Goal: Task Accomplishment & Management: Use online tool/utility

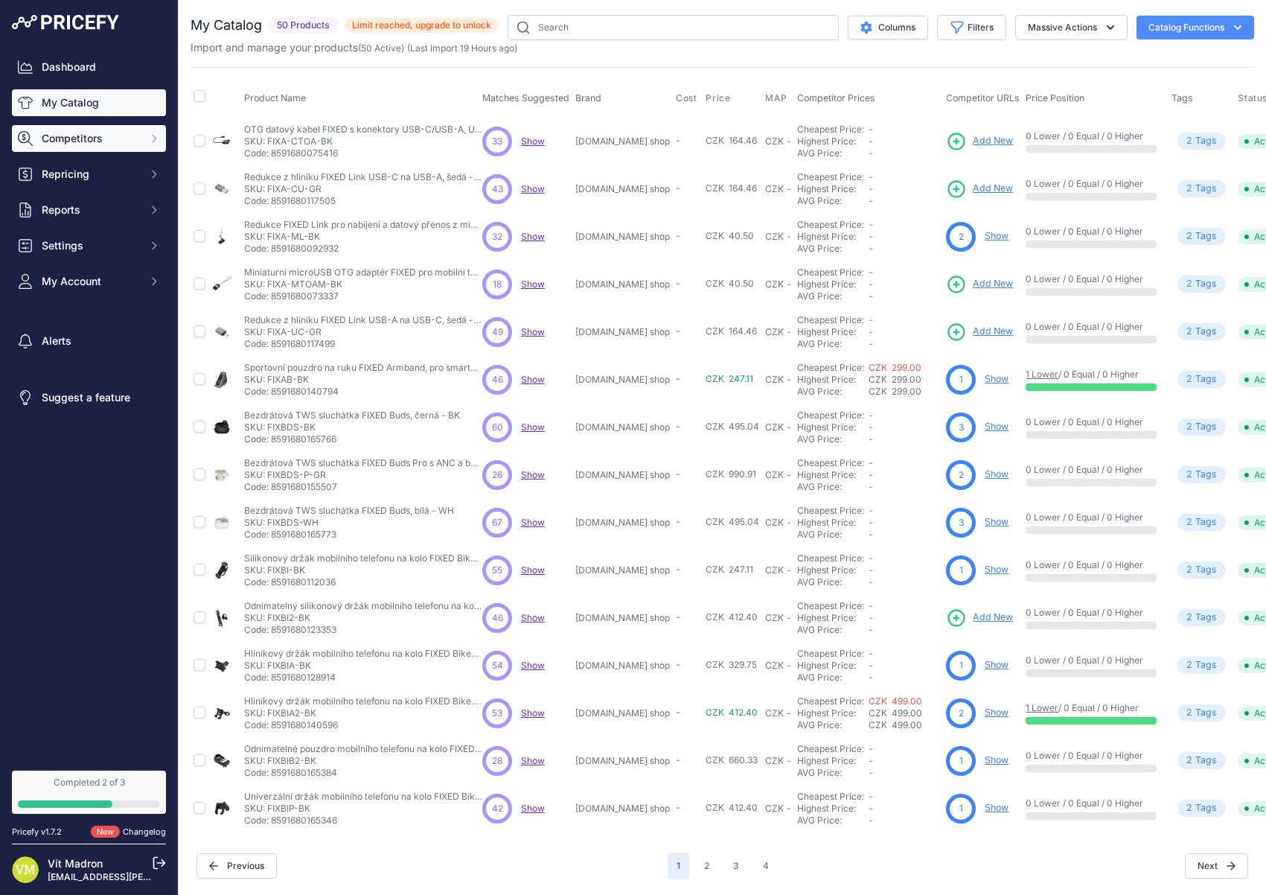
click at [88, 144] on span "Competitors" at bounding box center [91, 138] width 98 height 15
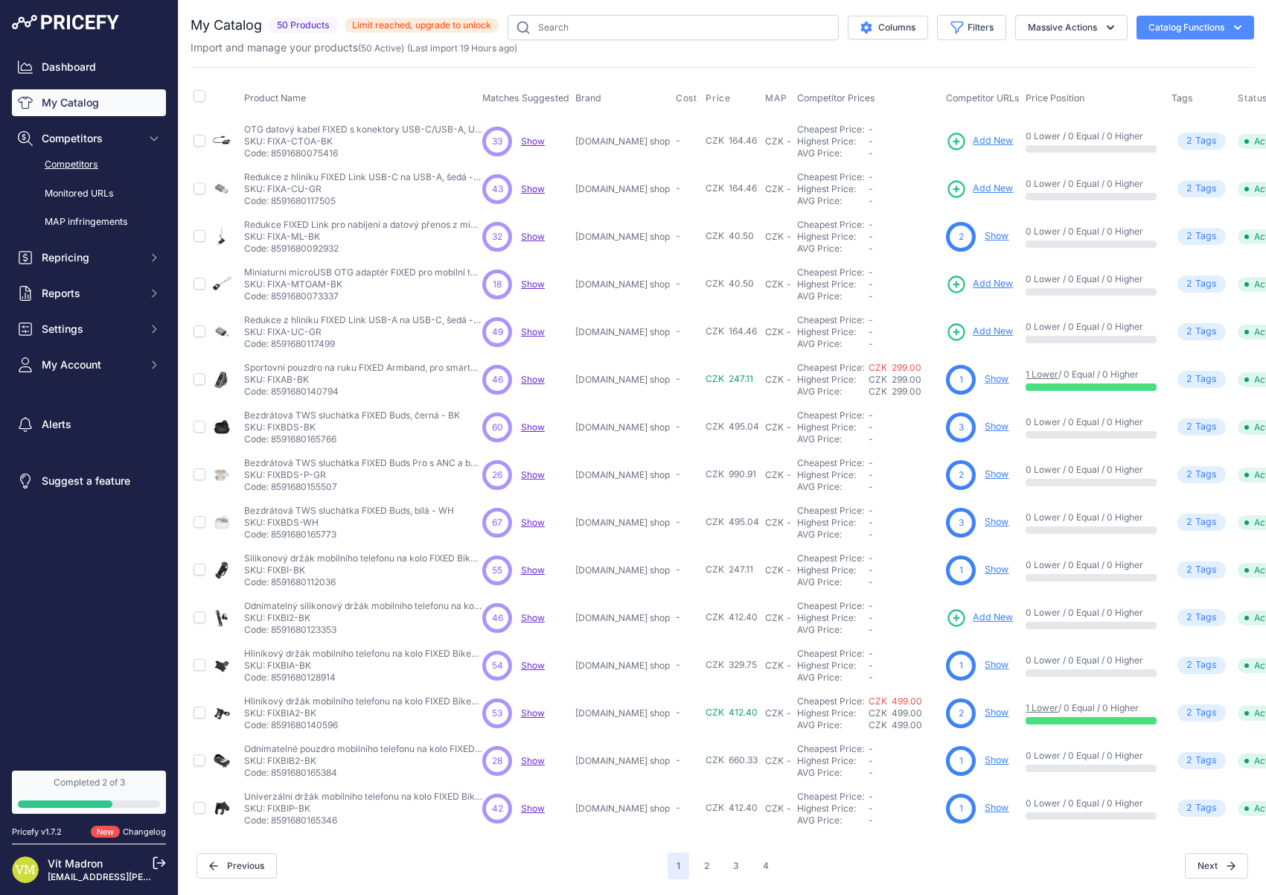
click at [95, 159] on link "Competitors" at bounding box center [89, 165] width 154 height 26
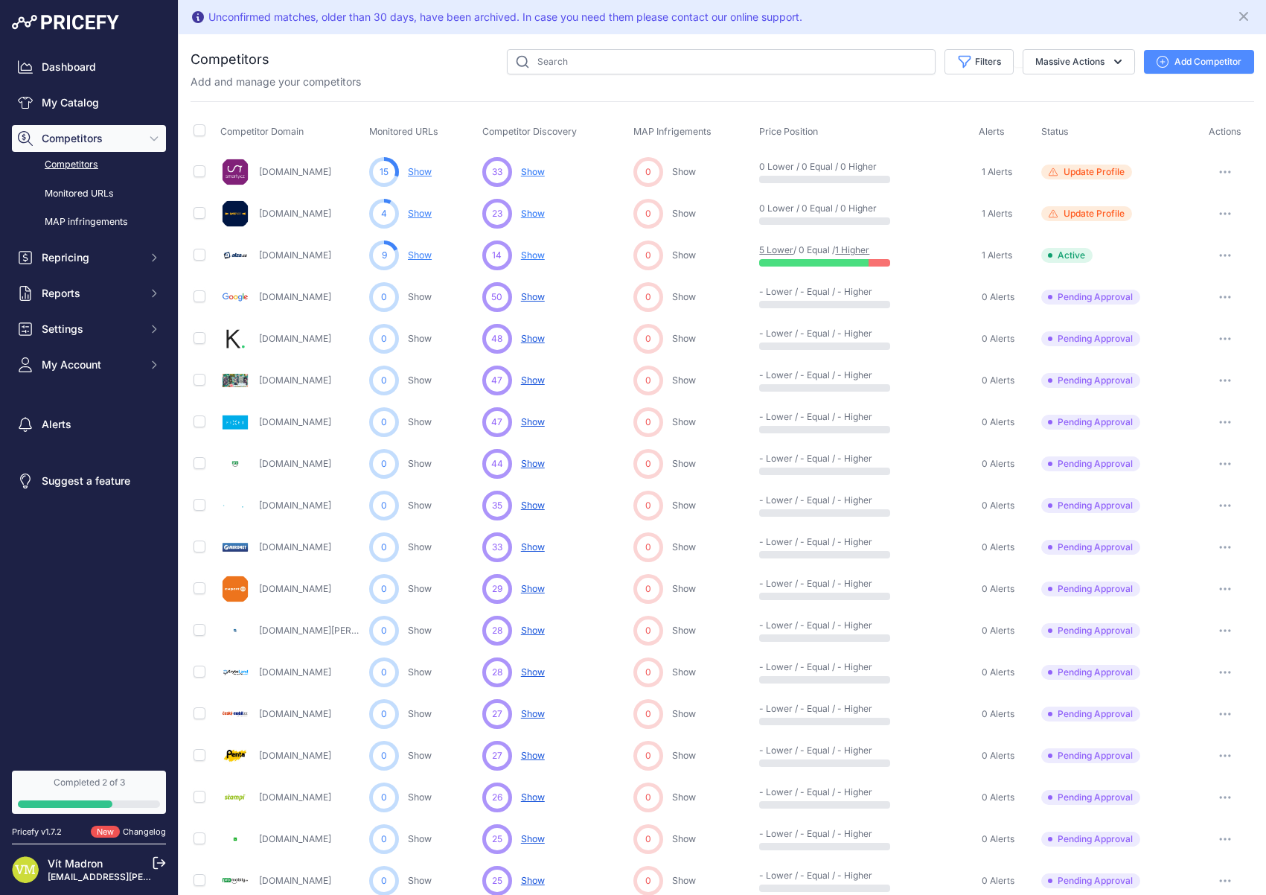
click at [418, 255] on link "Show" at bounding box center [420, 254] width 24 height 11
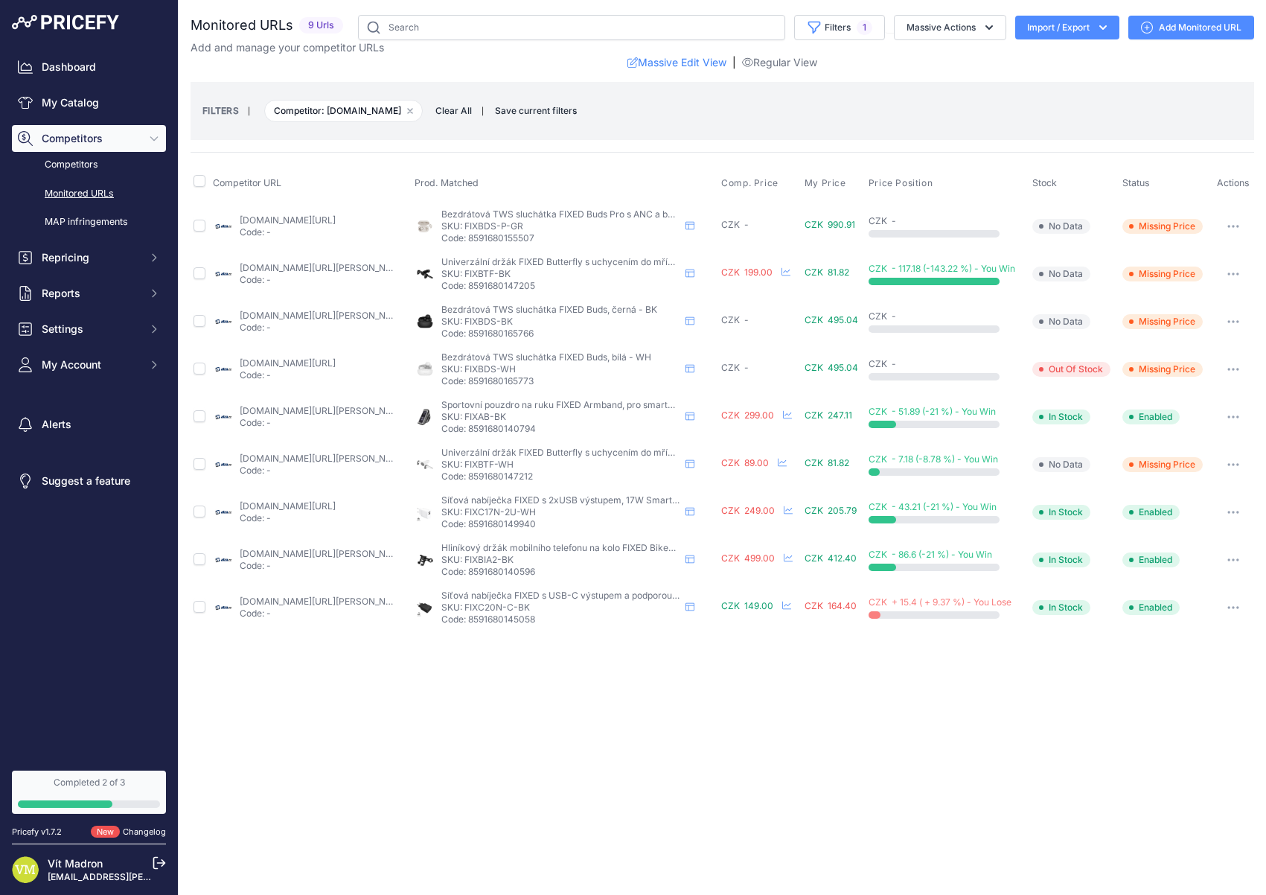
drag, startPoint x: 512, startPoint y: 273, endPoint x: 467, endPoint y: 273, distance: 44.7
click at [466, 273] on p "SKU: FIXBTF-BK" at bounding box center [560, 274] width 238 height 12
copy p "FIXBTF-BK"
click at [100, 277] on div "Dashboard My Catalog Competitors Competitors Monitored URLs MAP infringements R…" at bounding box center [89, 216] width 154 height 325
click at [100, 295] on span "Reports" at bounding box center [91, 293] width 98 height 15
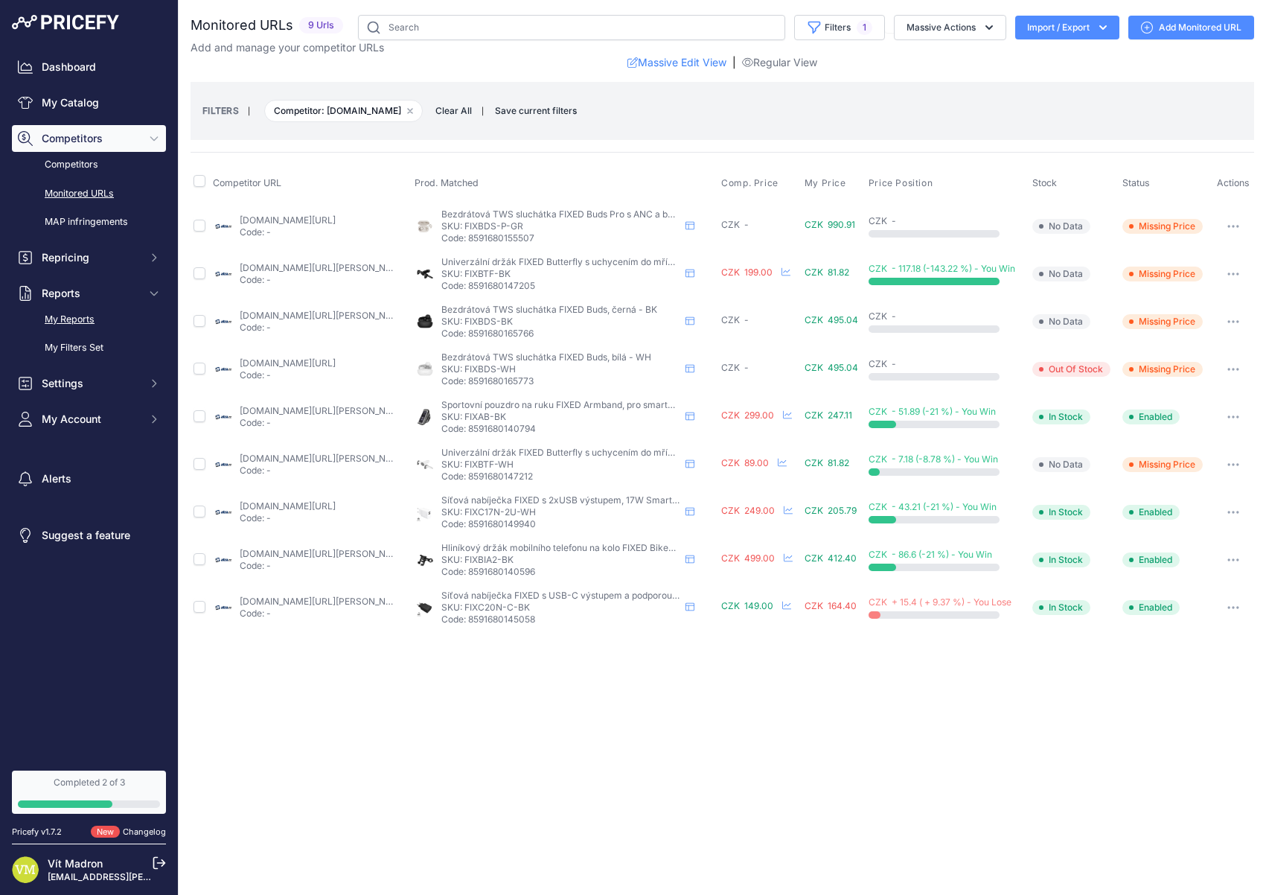
click at [104, 325] on link "My Reports" at bounding box center [89, 320] width 154 height 26
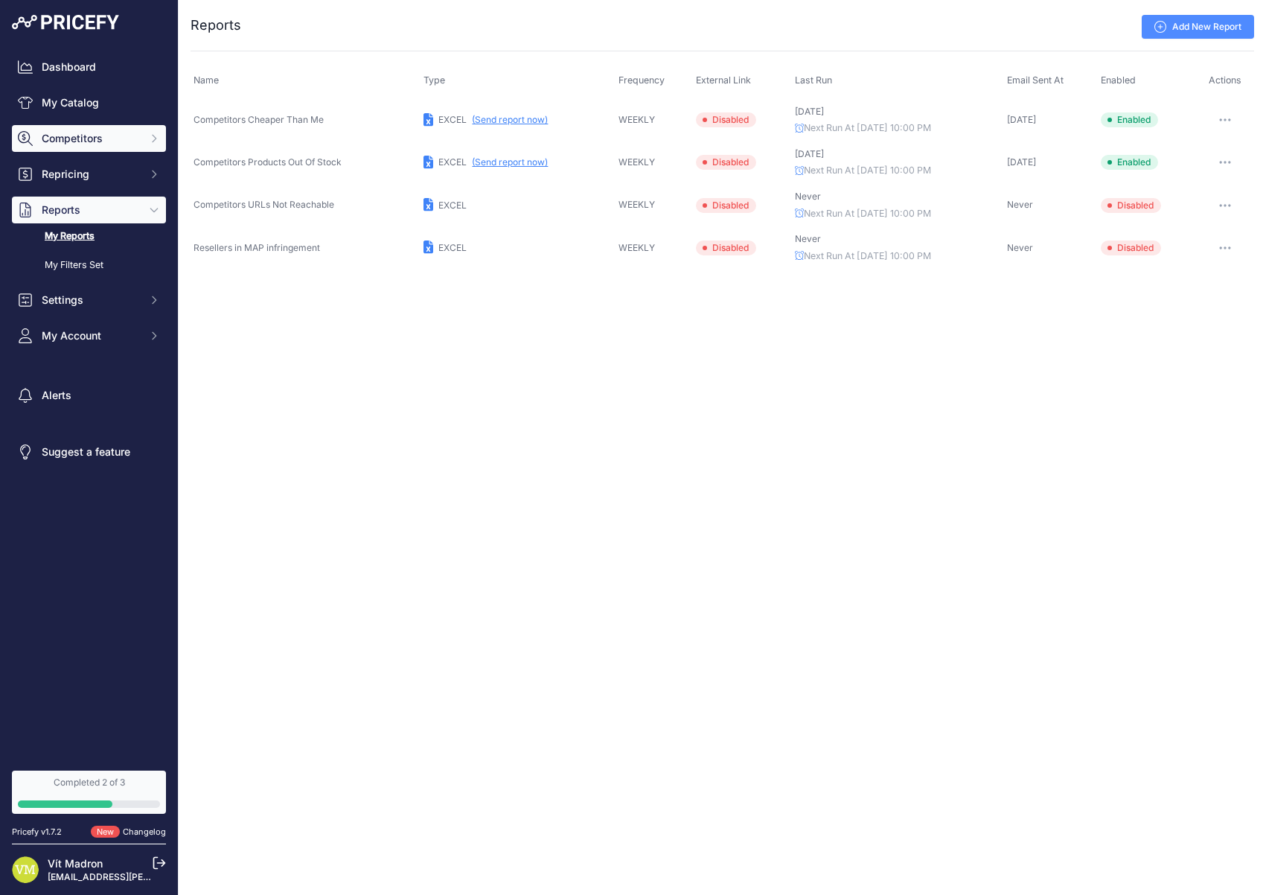
click at [89, 141] on span "Competitors" at bounding box center [91, 138] width 98 height 15
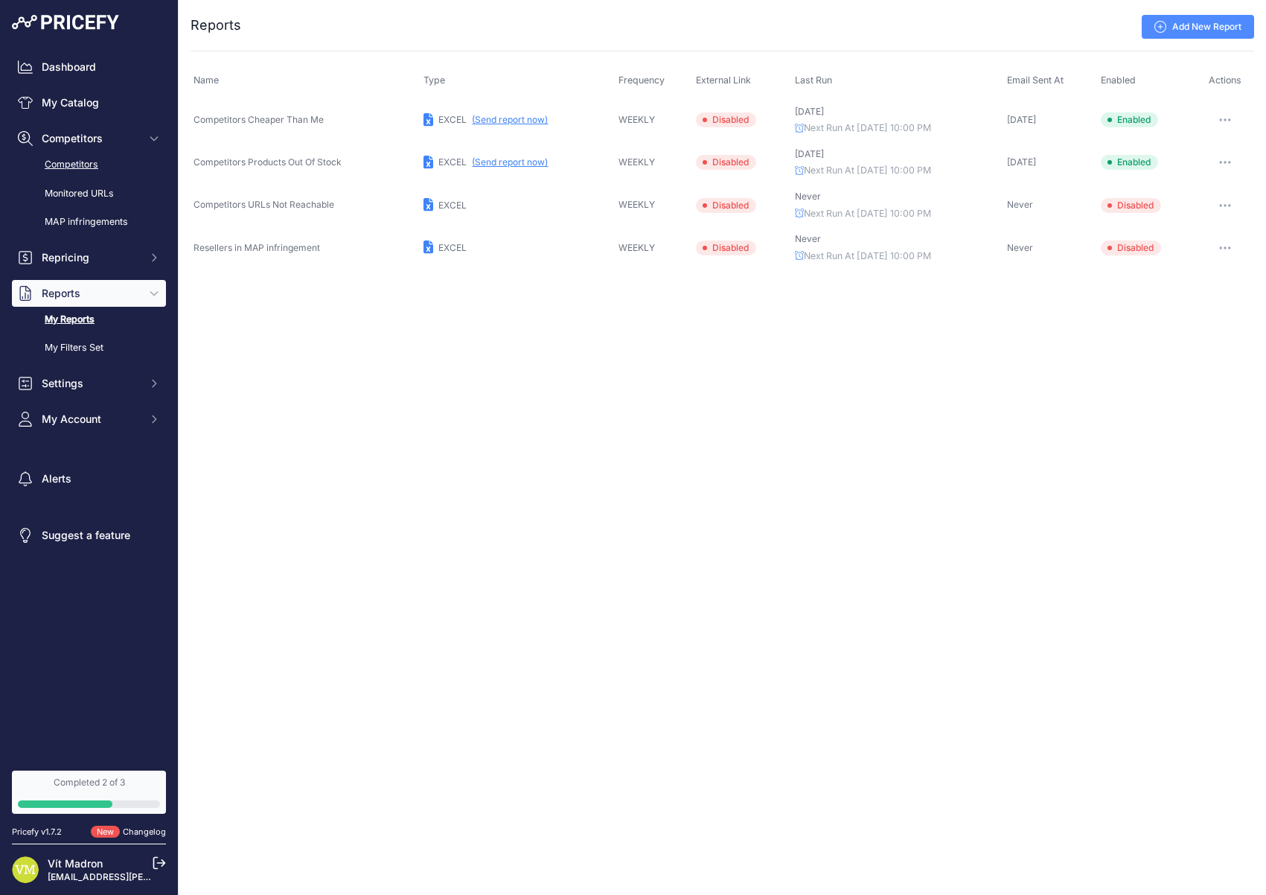
click at [95, 163] on link "Competitors" at bounding box center [89, 165] width 154 height 26
click at [80, 164] on link "Competitors" at bounding box center [89, 165] width 154 height 26
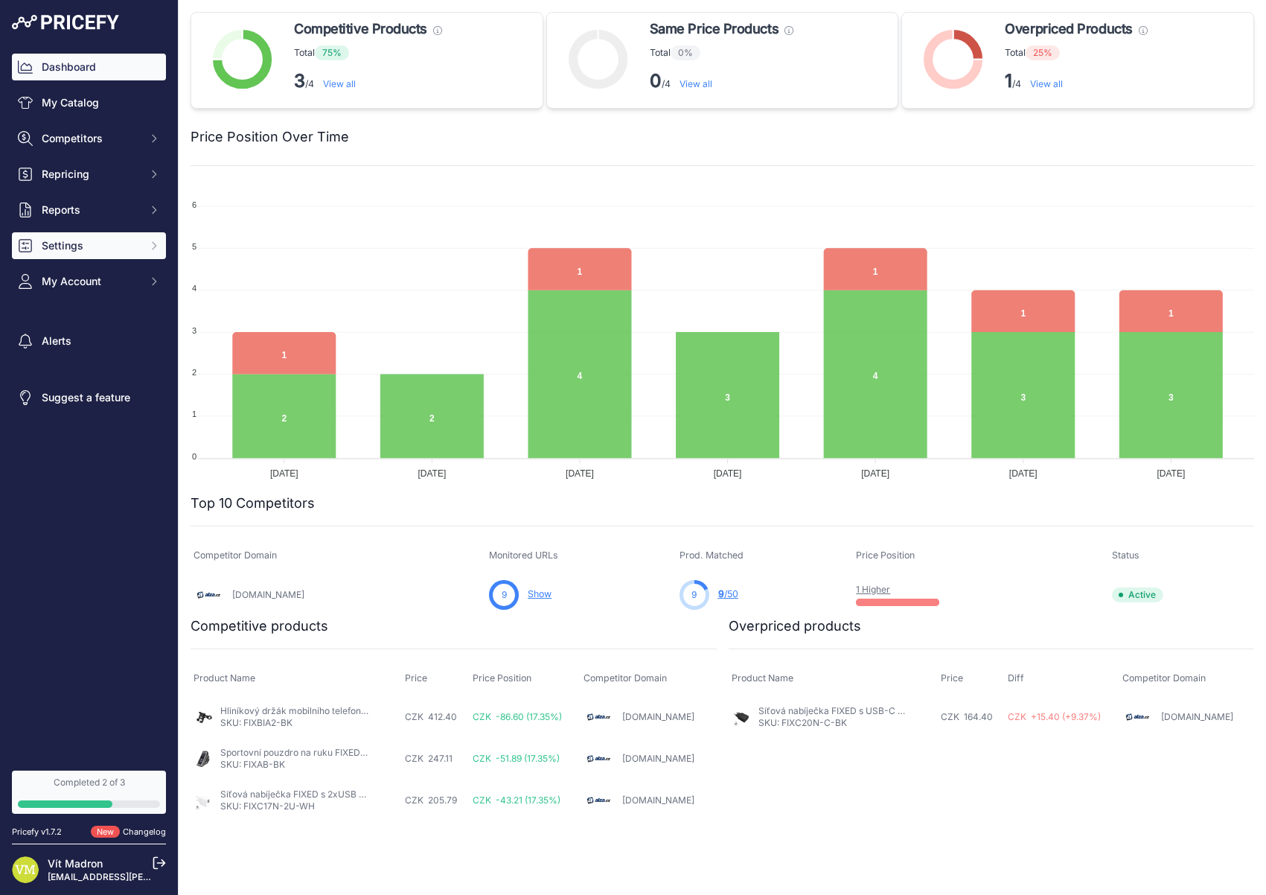
click at [105, 246] on span "Settings" at bounding box center [91, 245] width 98 height 15
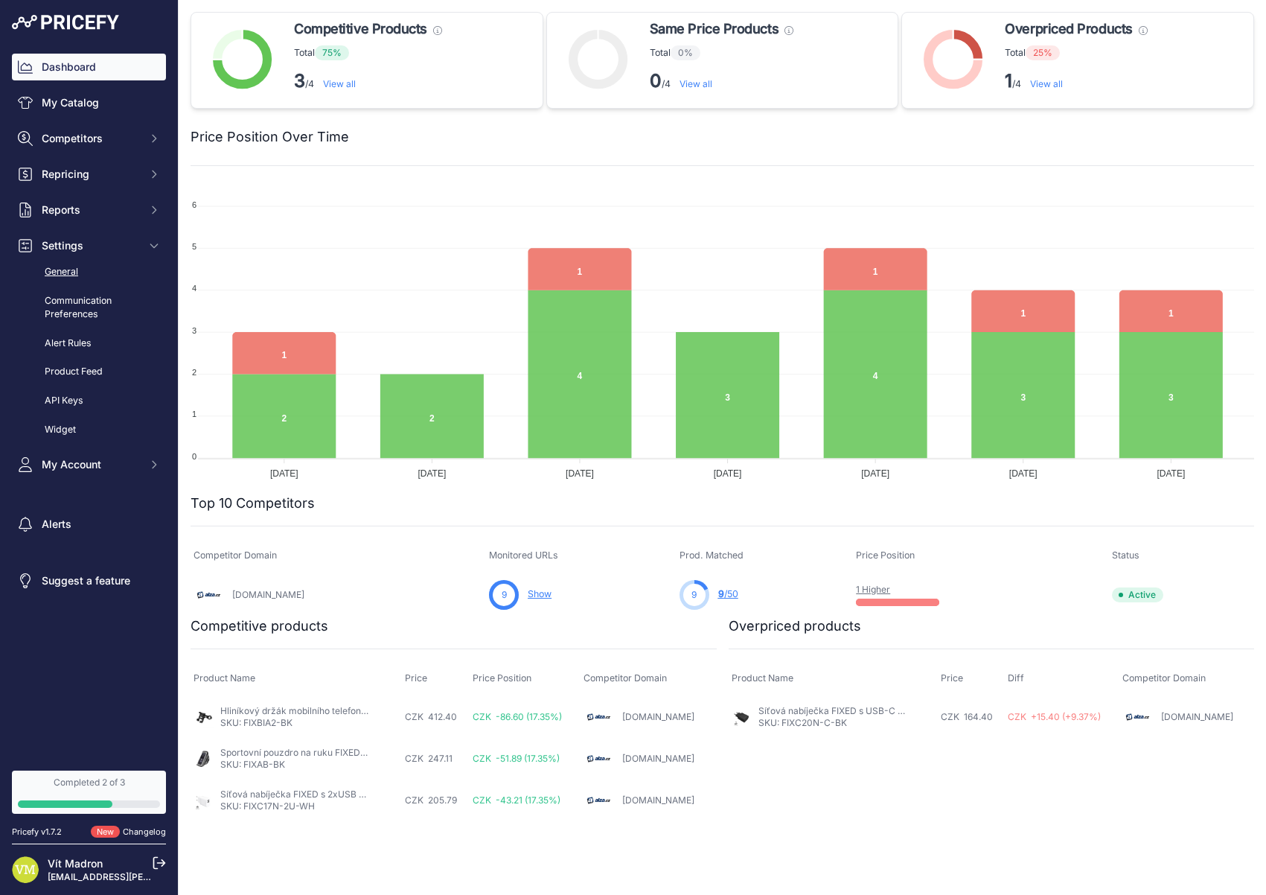
click at [99, 272] on link "General" at bounding box center [89, 272] width 154 height 26
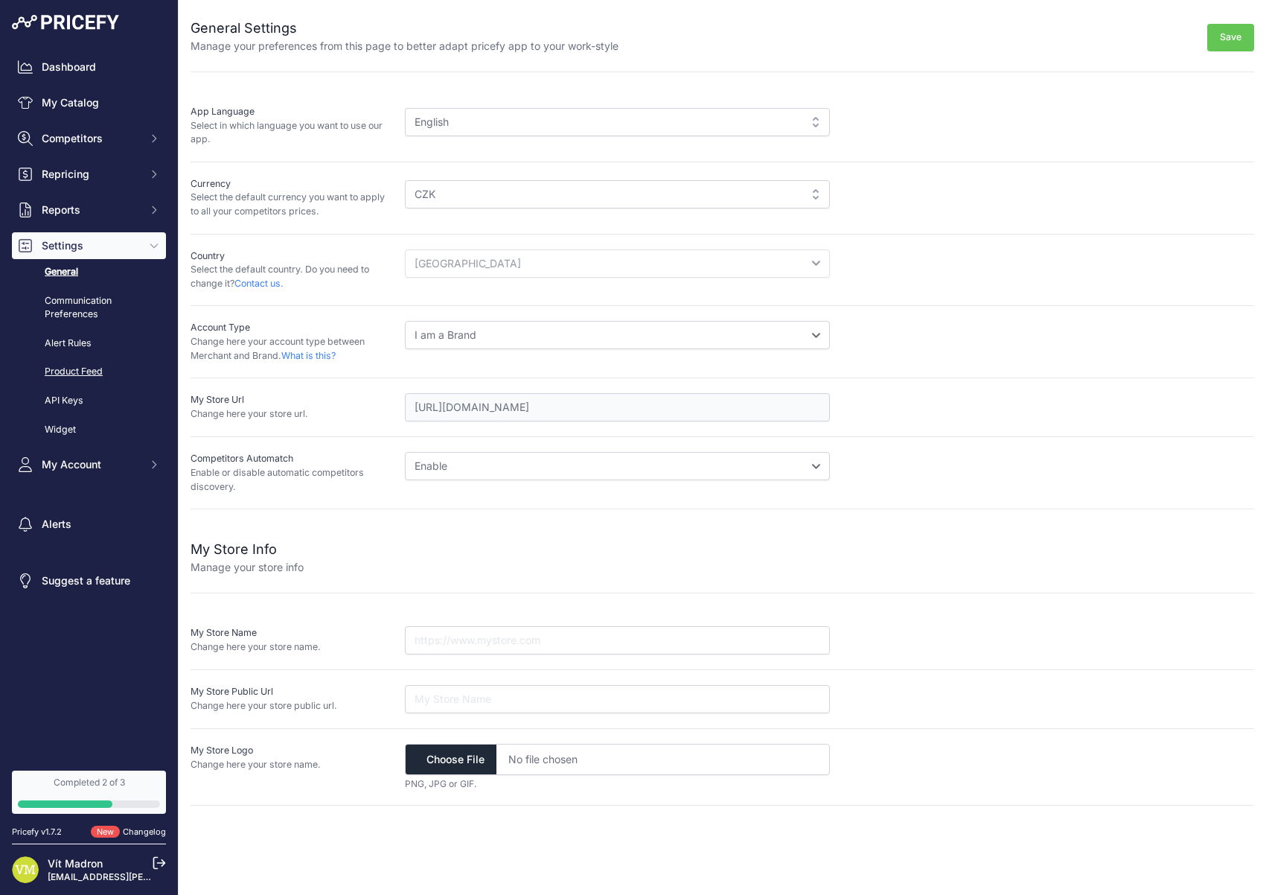
click at [105, 371] on link "Product Feed" at bounding box center [89, 372] width 154 height 26
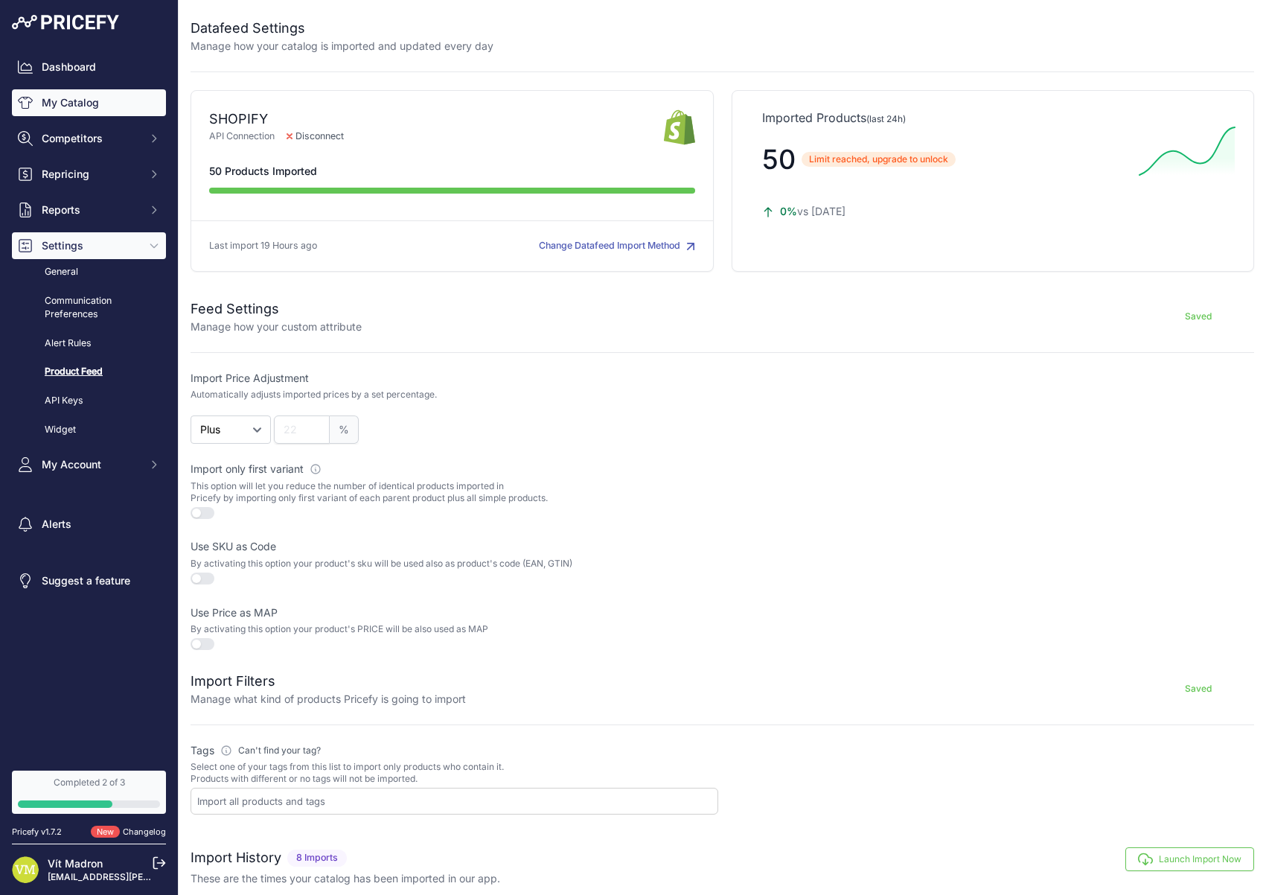
click at [111, 106] on link "My Catalog" at bounding box center [89, 102] width 154 height 27
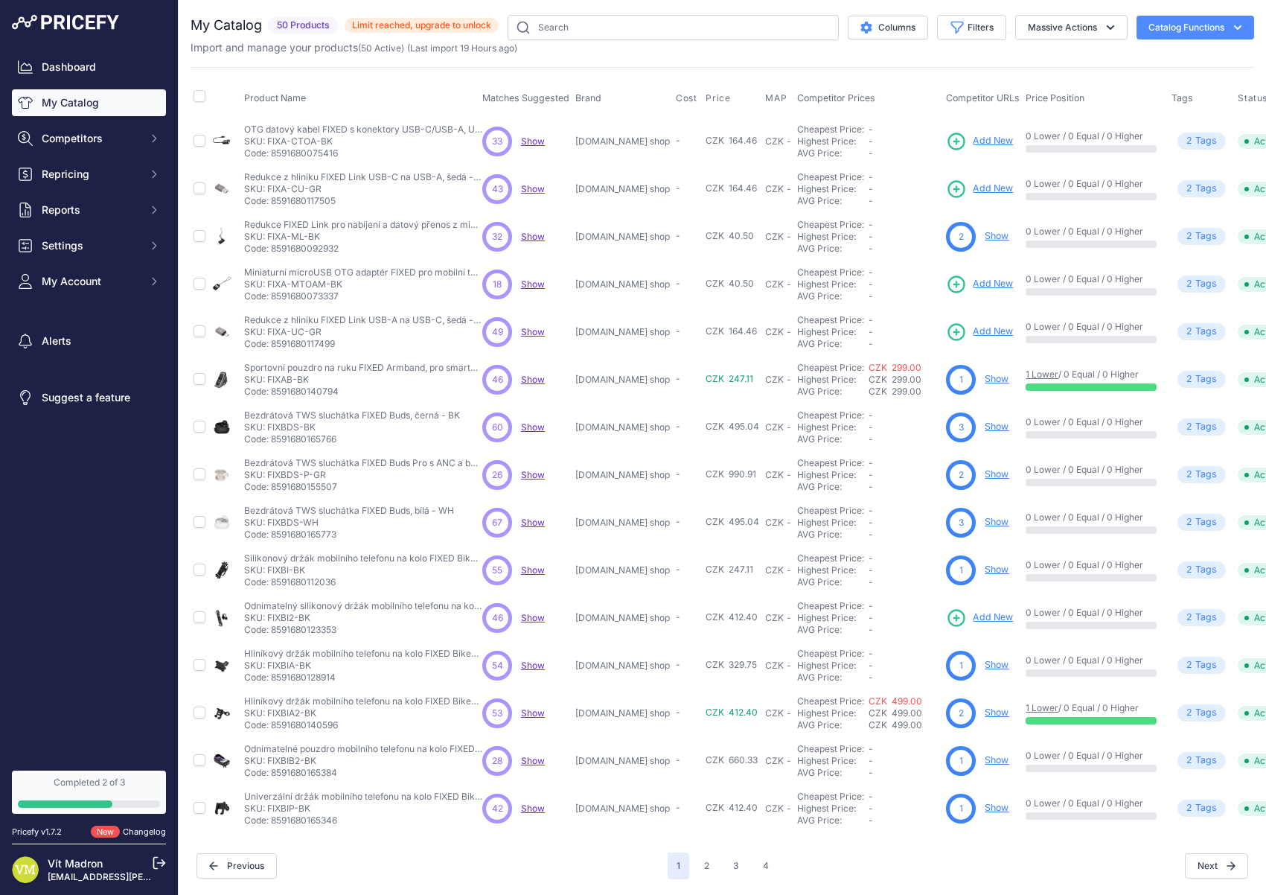
scroll to position [10, 0]
click at [1230, 22] on icon "button" at bounding box center [1237, 27] width 15 height 15
click at [534, 135] on span "Show" at bounding box center [533, 140] width 24 height 11
click at [537, 183] on span "Show" at bounding box center [533, 188] width 24 height 11
click at [532, 421] on span "Show" at bounding box center [533, 426] width 24 height 11
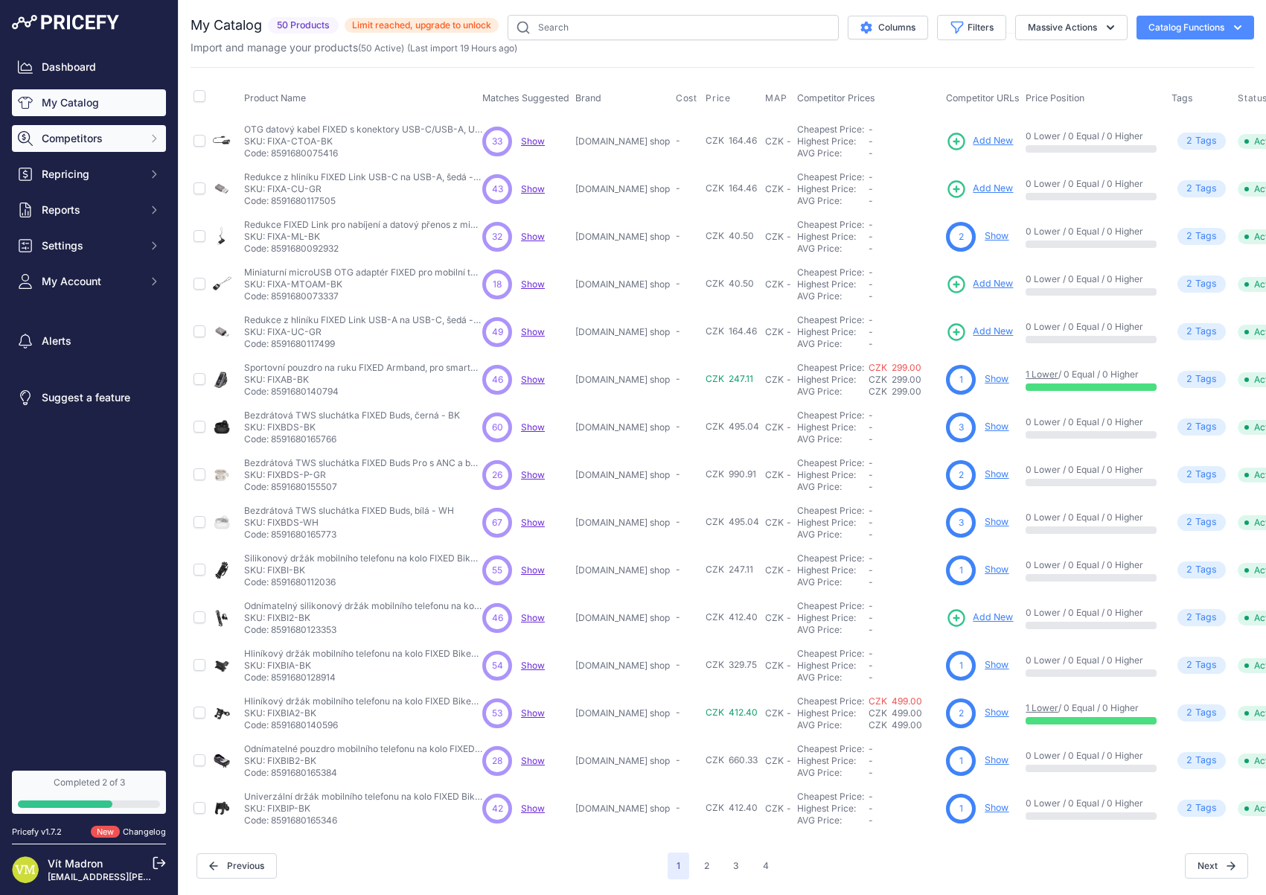
click at [94, 145] on span "Competitors" at bounding box center [91, 138] width 98 height 15
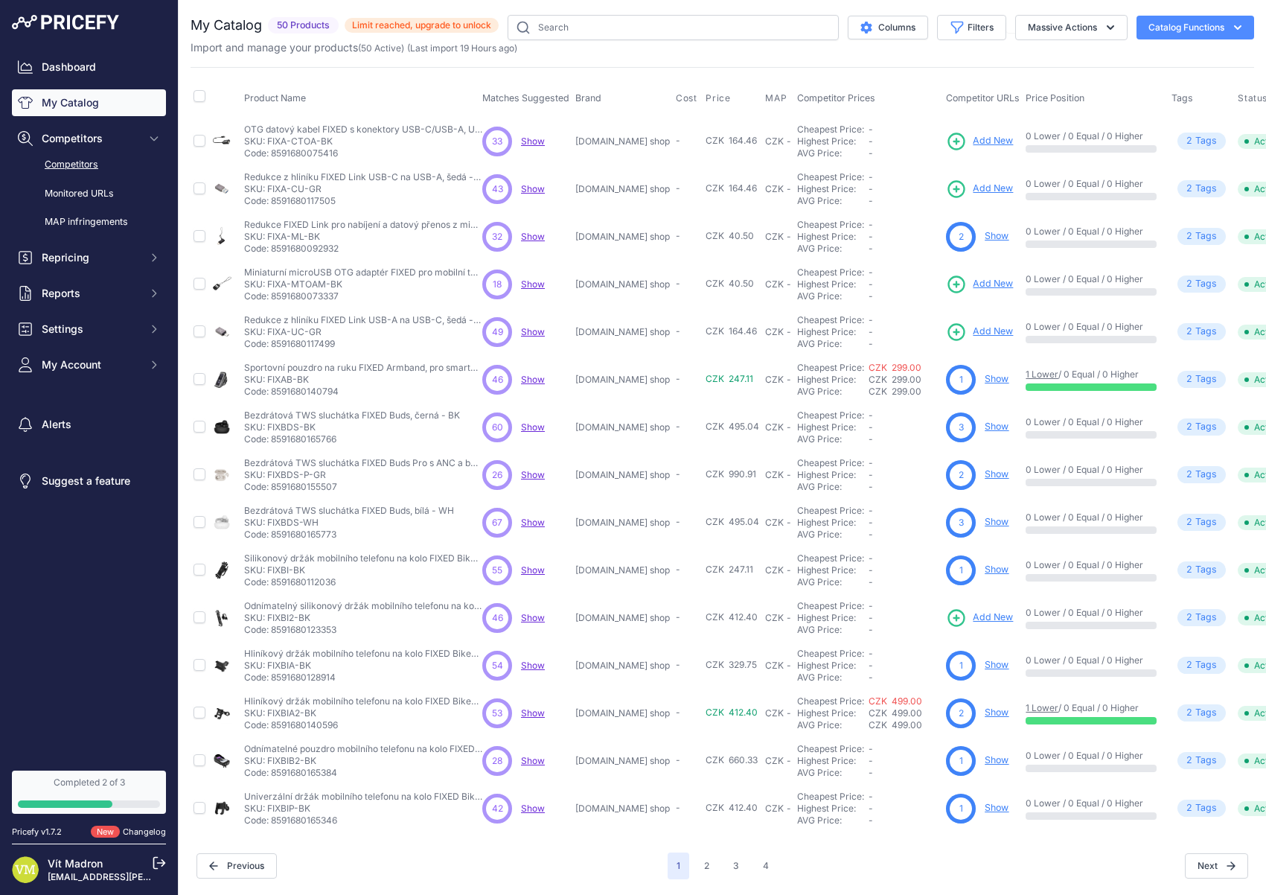
click at [102, 165] on link "Competitors" at bounding box center [89, 165] width 154 height 26
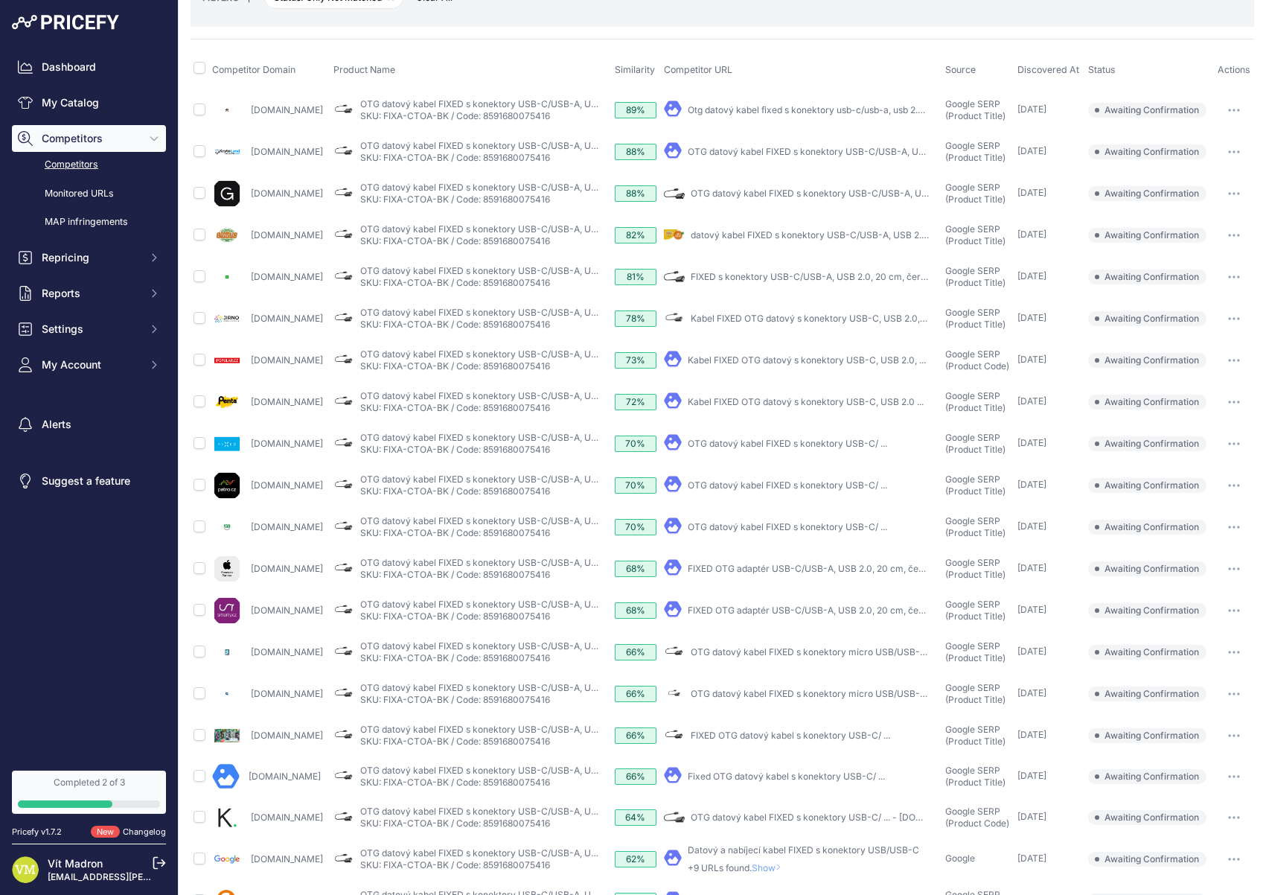
scroll to position [83, 0]
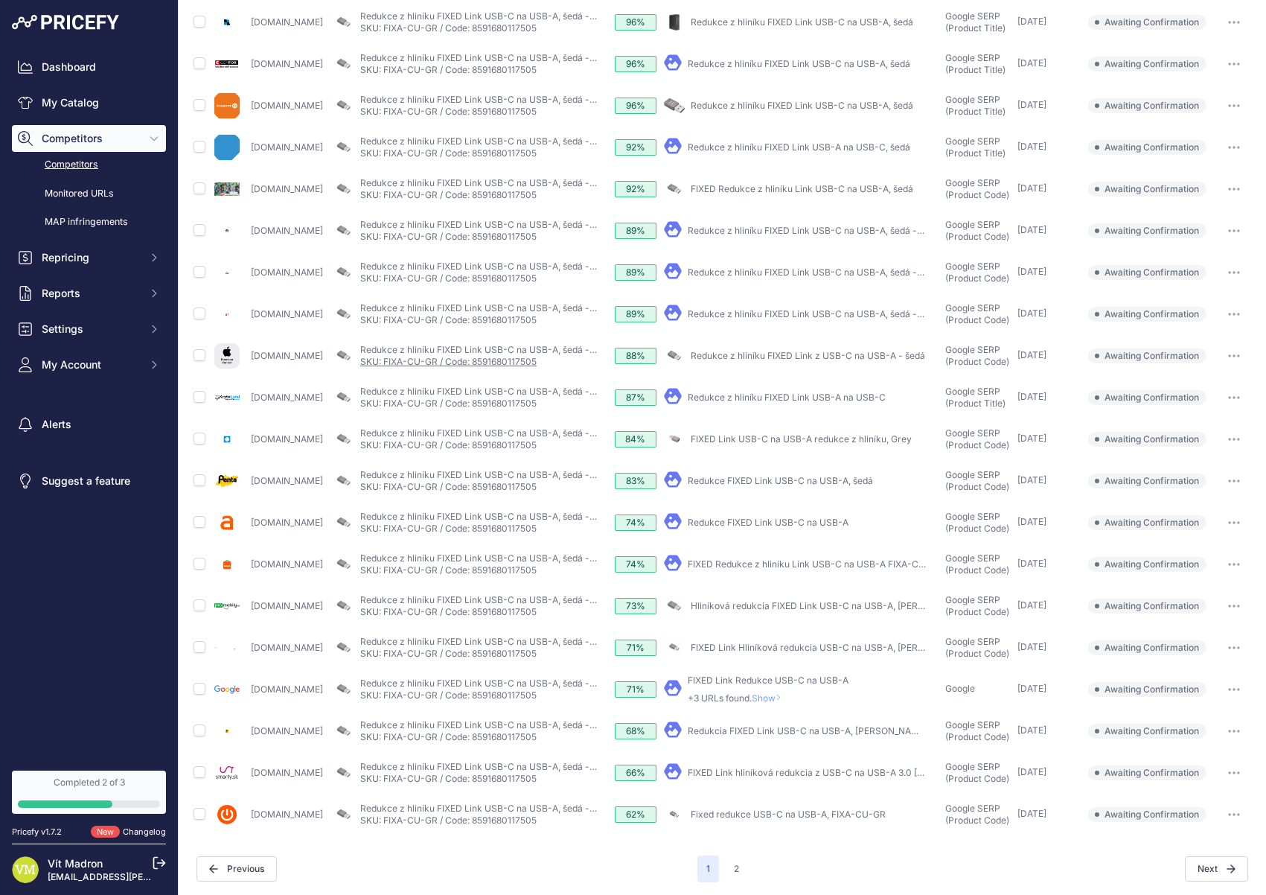
scroll to position [188, 0]
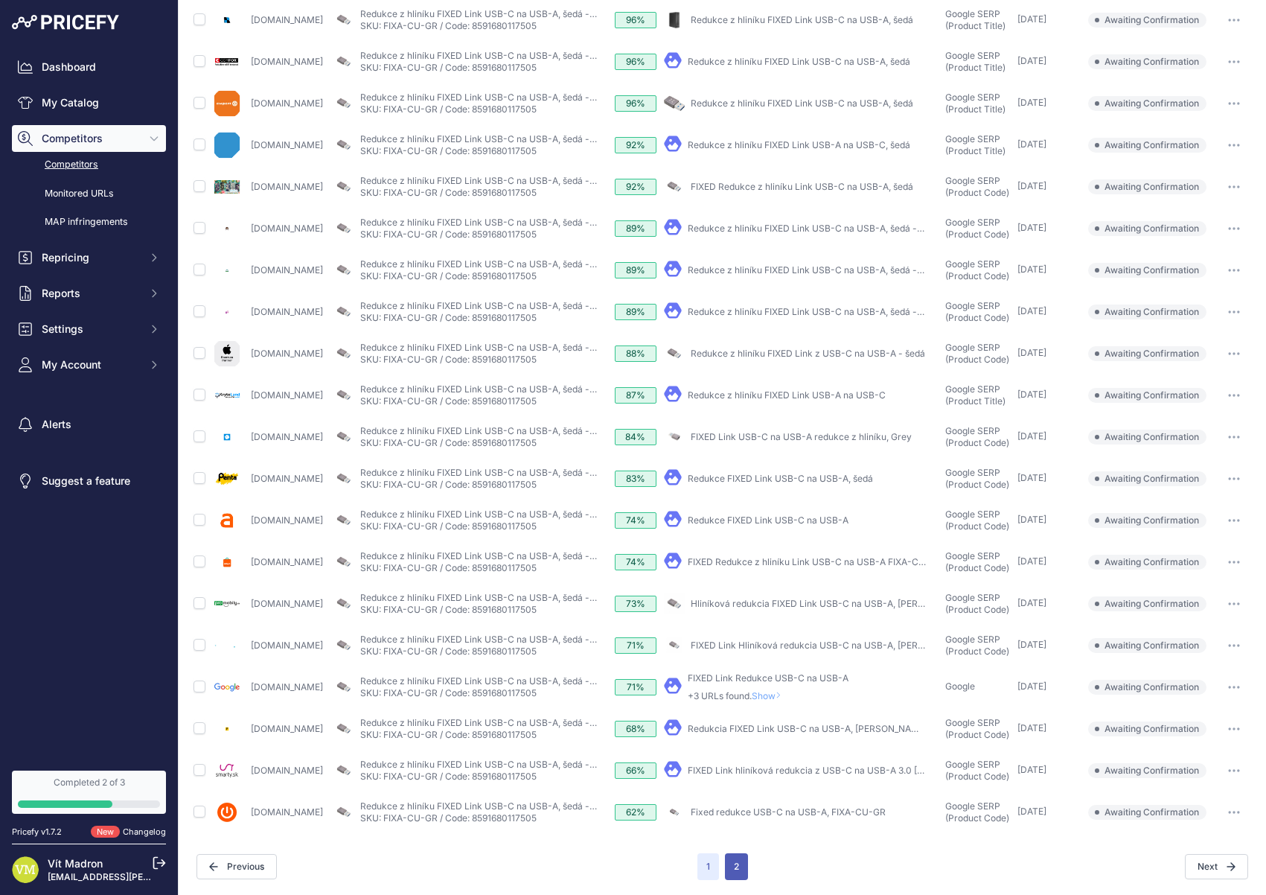
click at [729, 868] on button "2" at bounding box center [736, 866] width 23 height 27
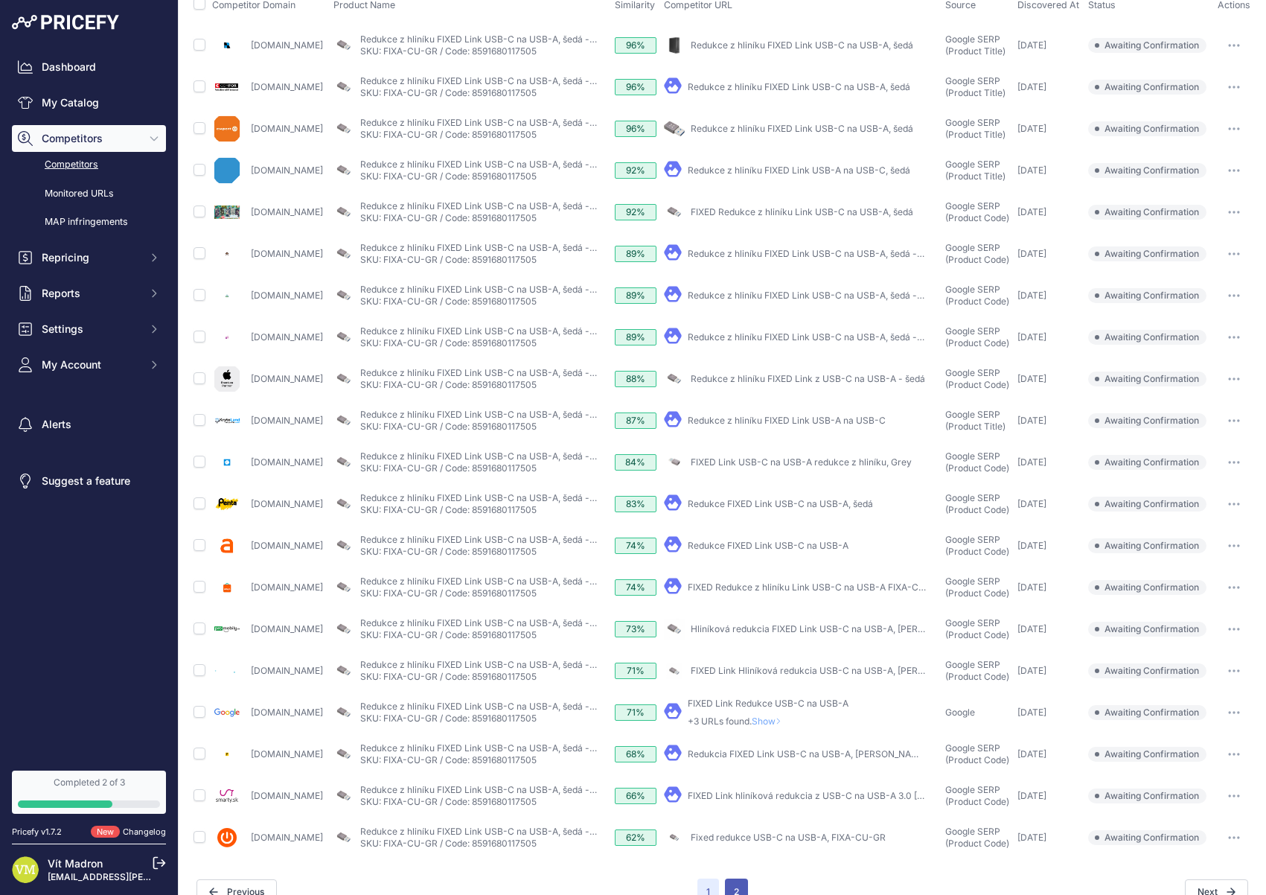
scroll to position [214, 0]
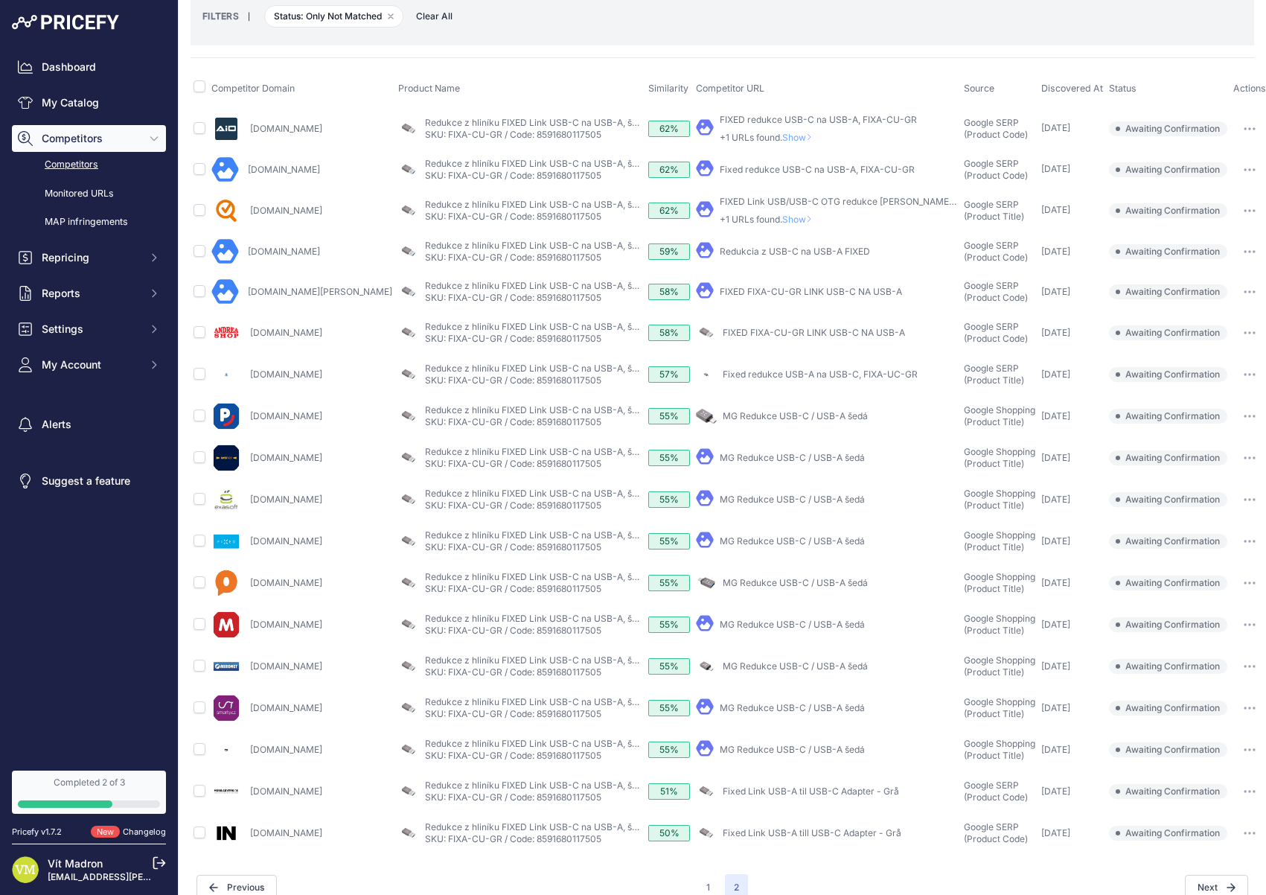
scroll to position [100, 0]
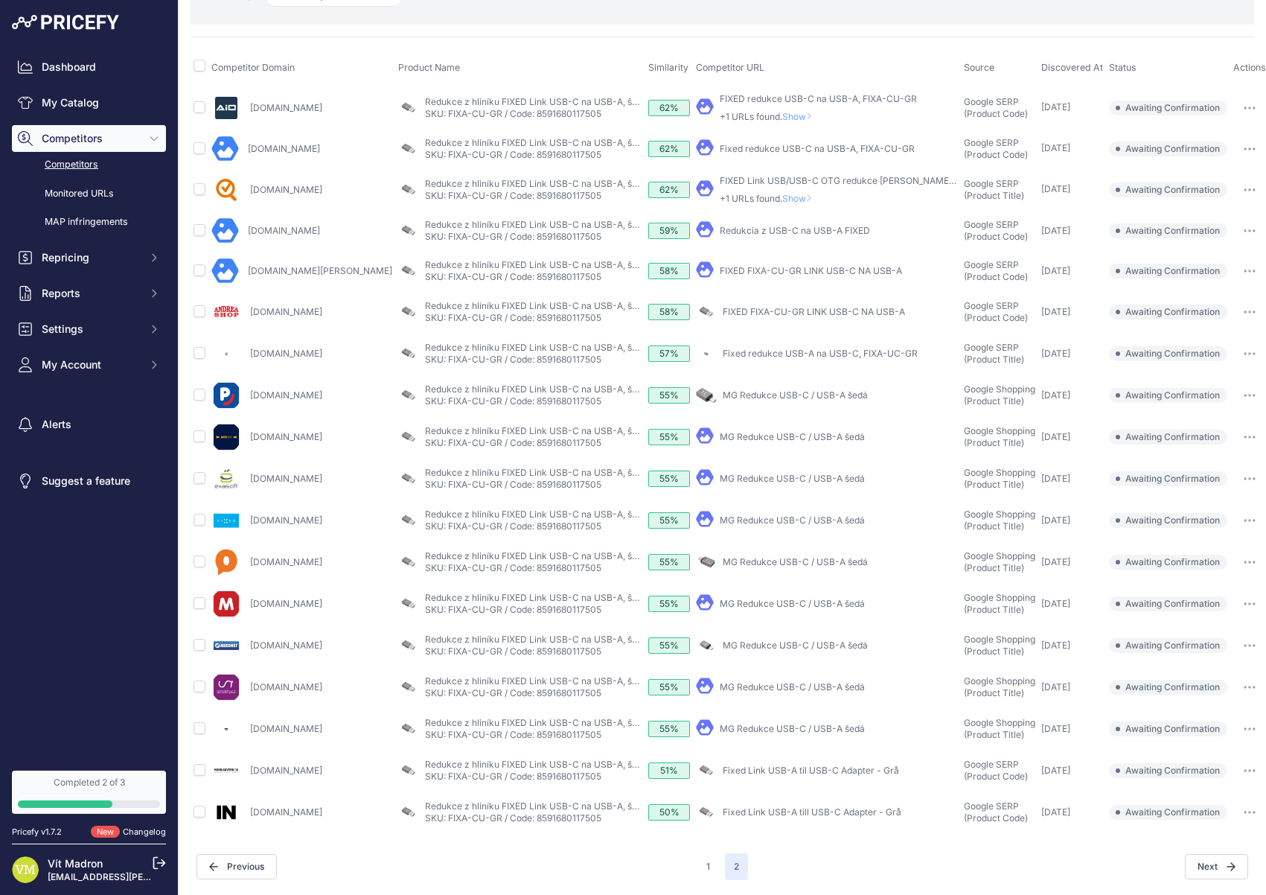
click at [1244, 685] on icon "button" at bounding box center [1250, 686] width 12 height 3
click at [0, 0] on button "Confirm match" at bounding box center [0, 0] width 0 height 0
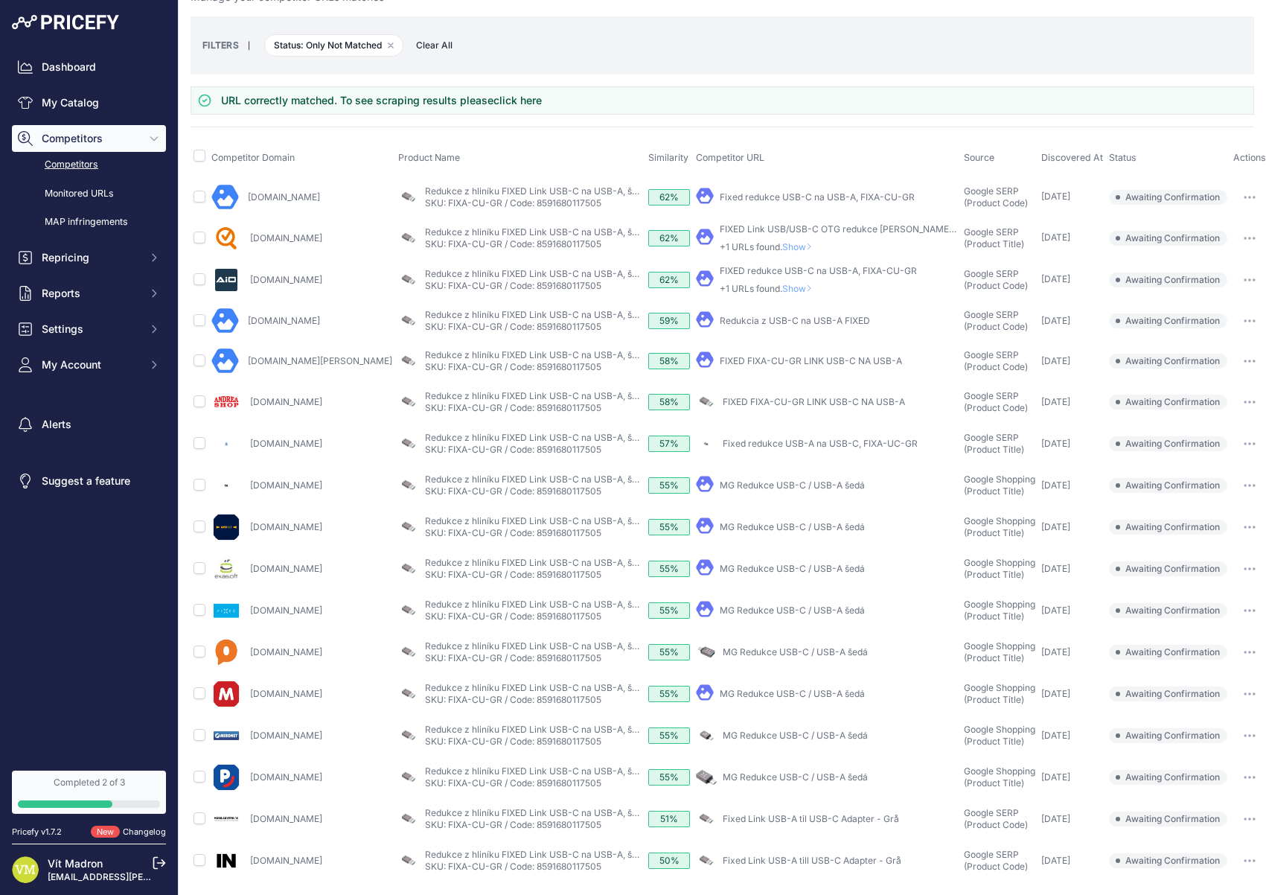
scroll to position [48, 0]
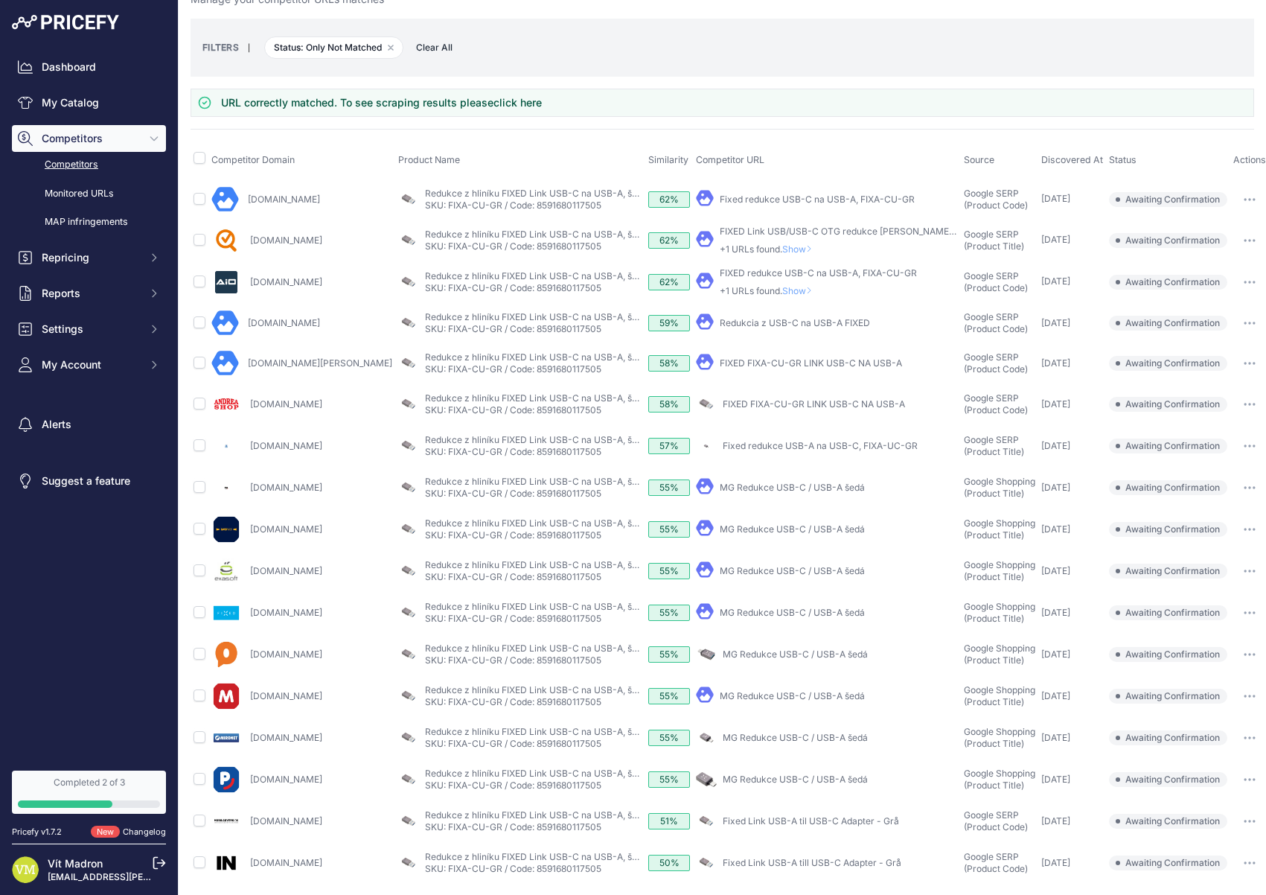
click at [1235, 529] on button "button" at bounding box center [1250, 529] width 30 height 21
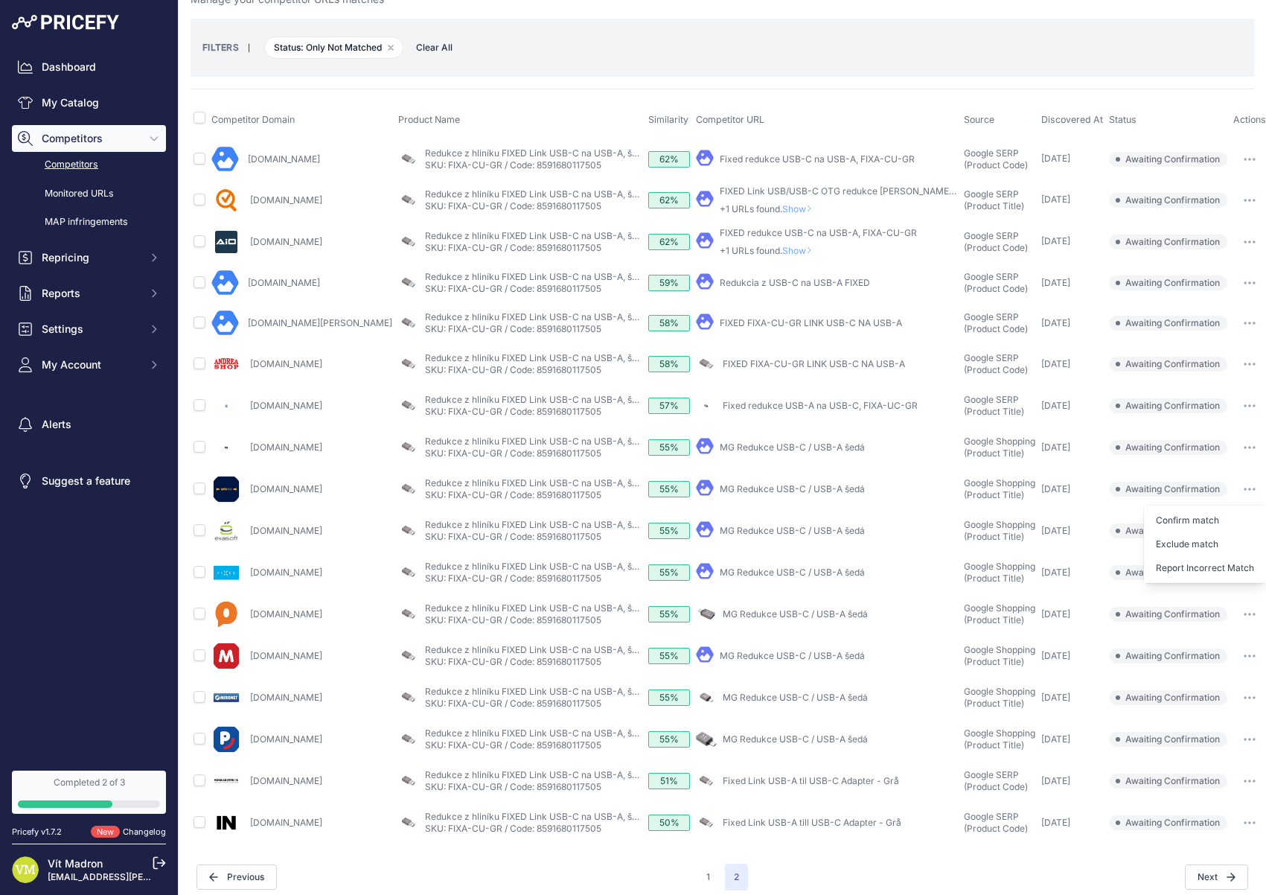
click at [1235, 485] on button "button" at bounding box center [1250, 489] width 30 height 21
click at [0, 0] on button "Confirm match" at bounding box center [0, 0] width 0 height 0
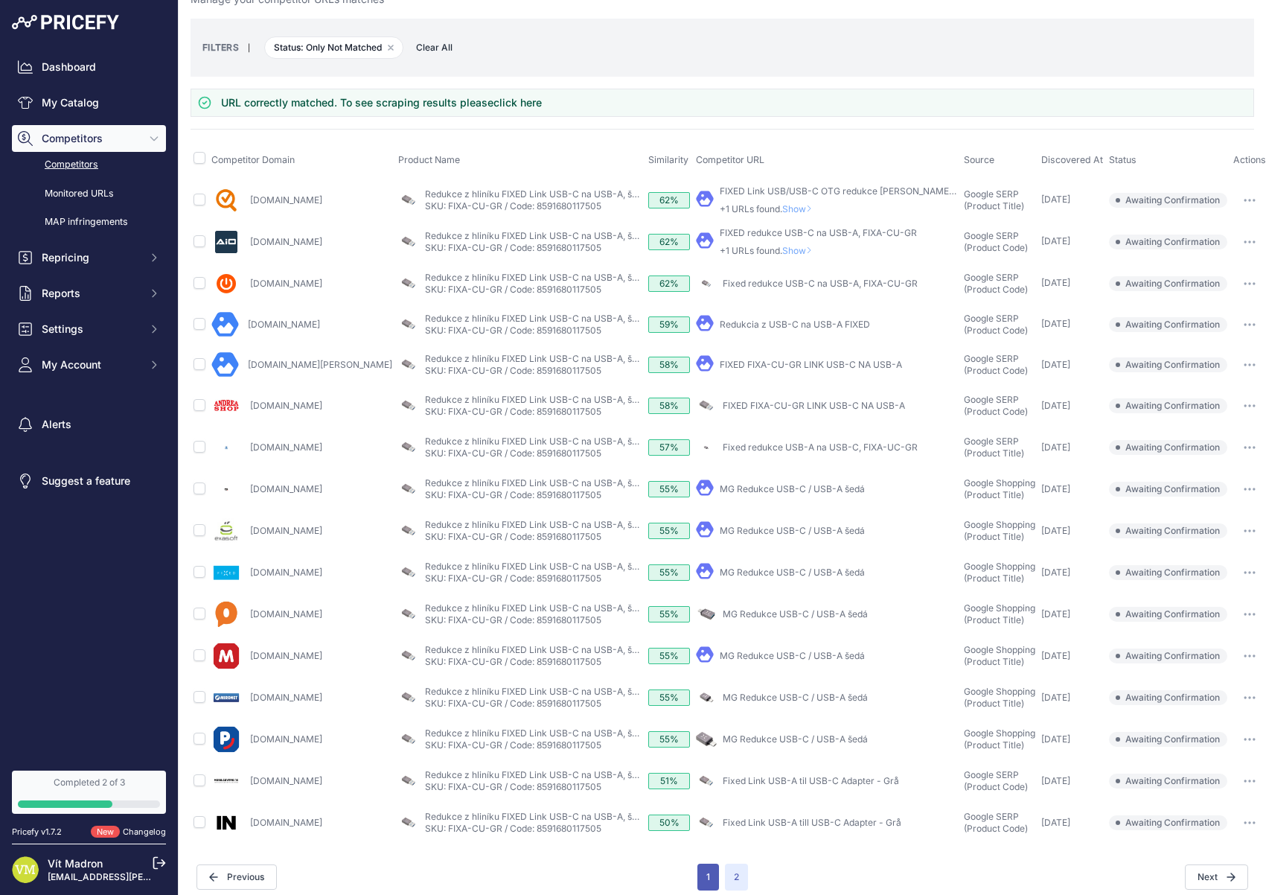
click at [701, 870] on button "1" at bounding box center [708, 876] width 22 height 27
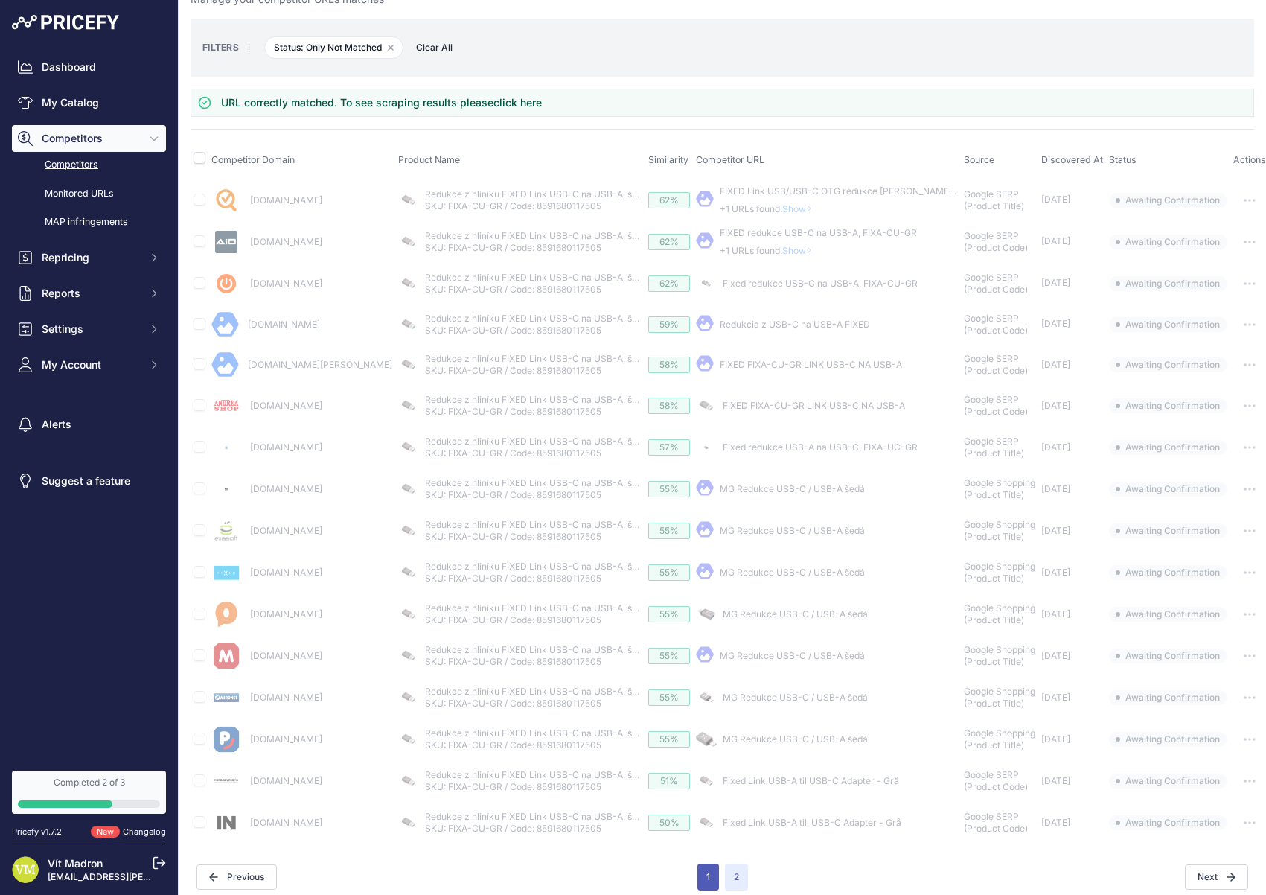
scroll to position [19, 0]
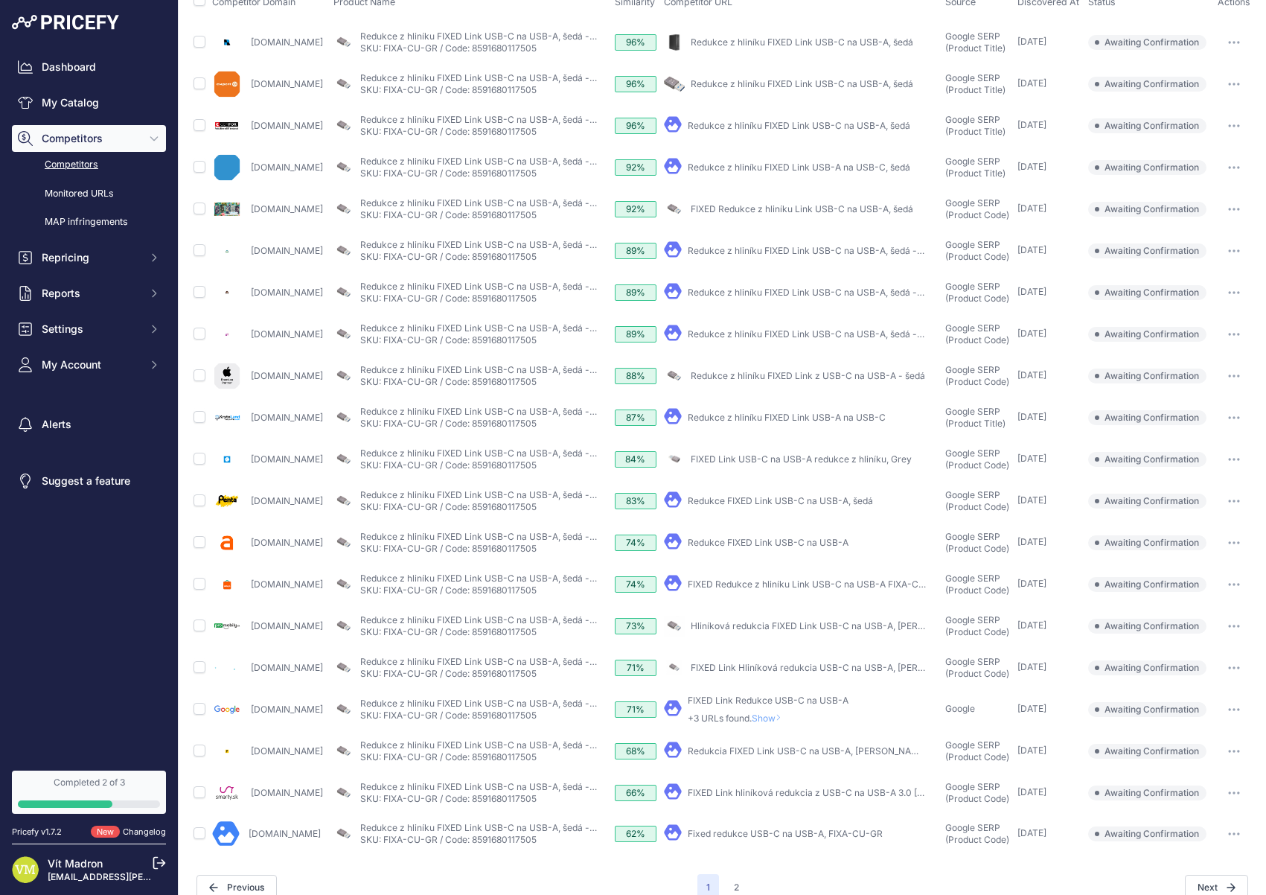
scroll to position [179, 0]
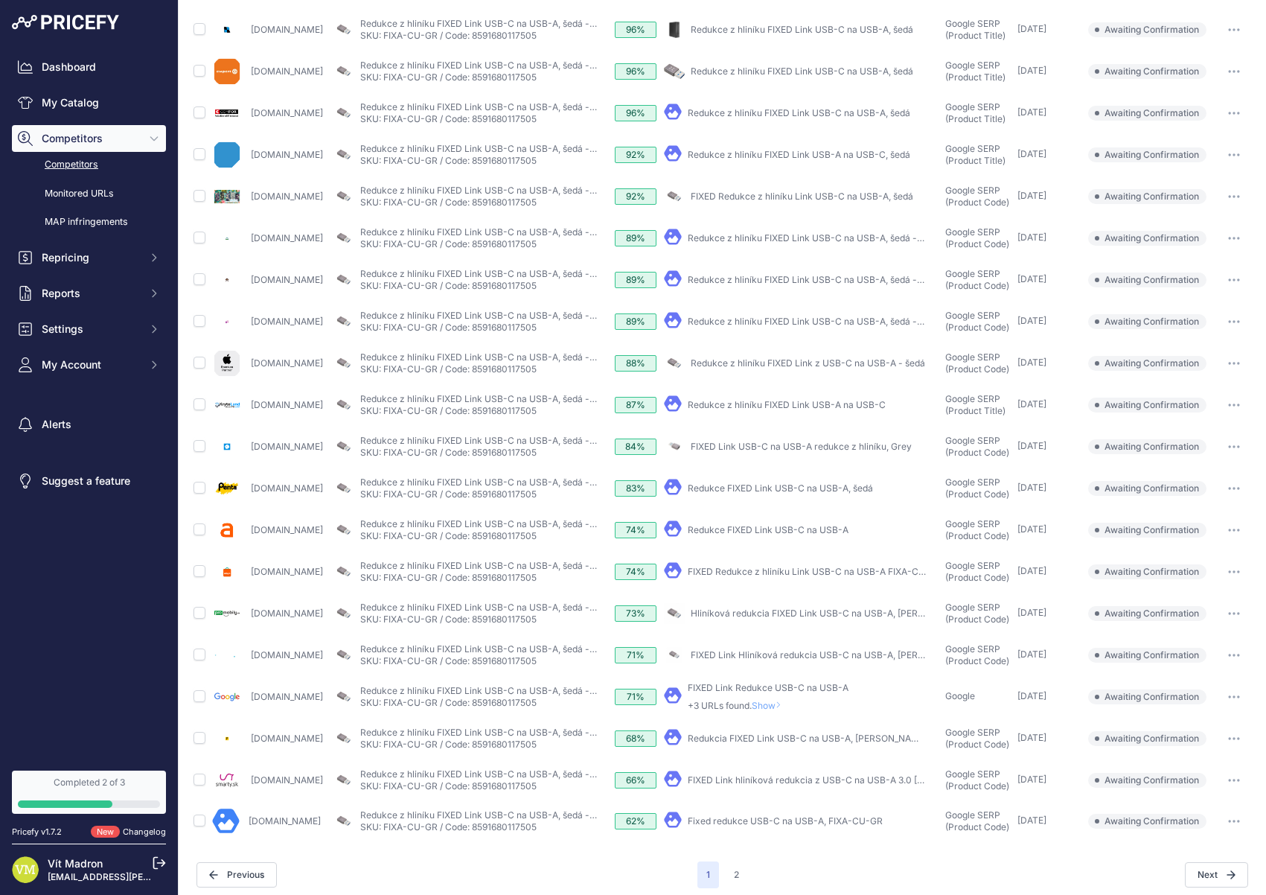
click at [1230, 780] on button "button" at bounding box center [1234, 780] width 30 height 21
click at [0, 0] on button "Confirm match" at bounding box center [0, 0] width 0 height 0
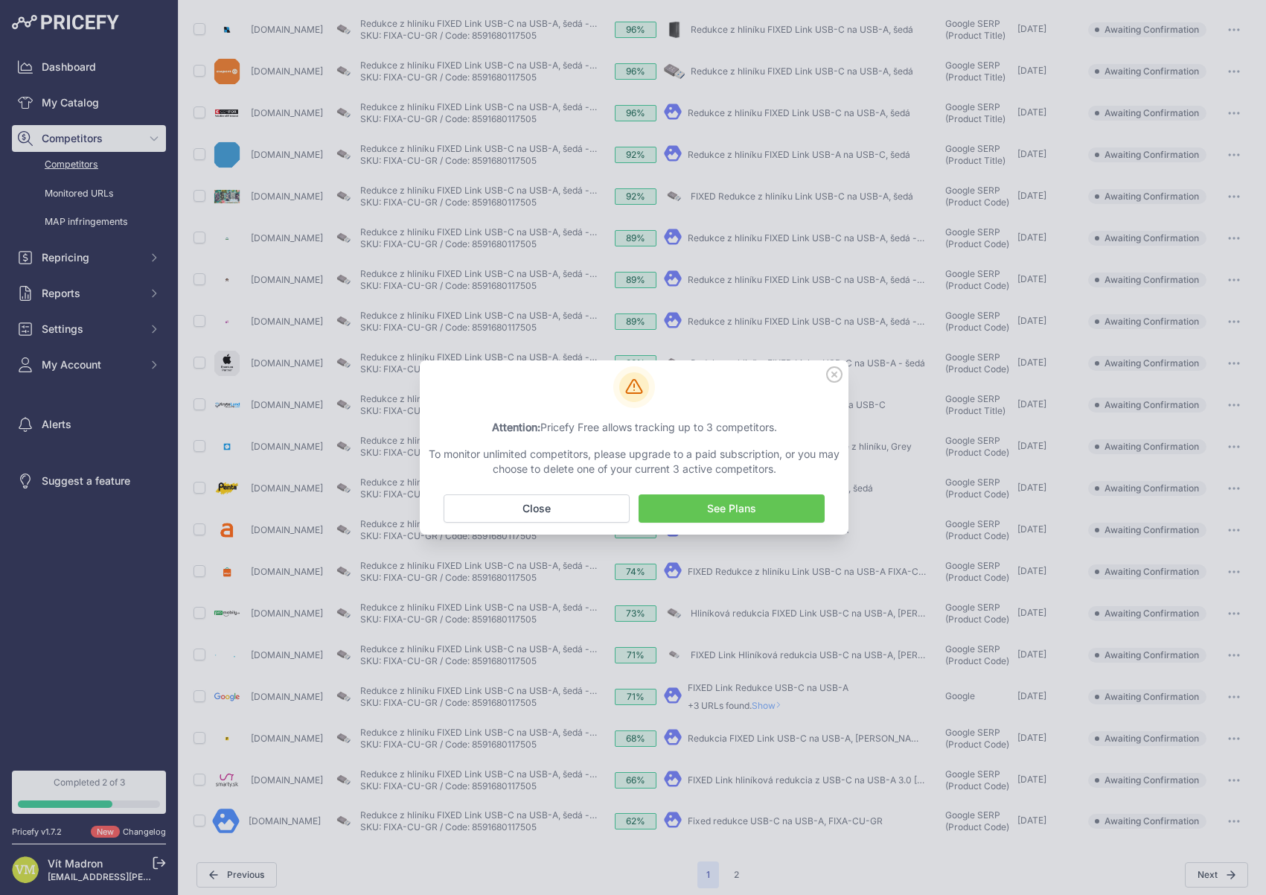
click at [831, 376] on icon at bounding box center [834, 374] width 16 height 16
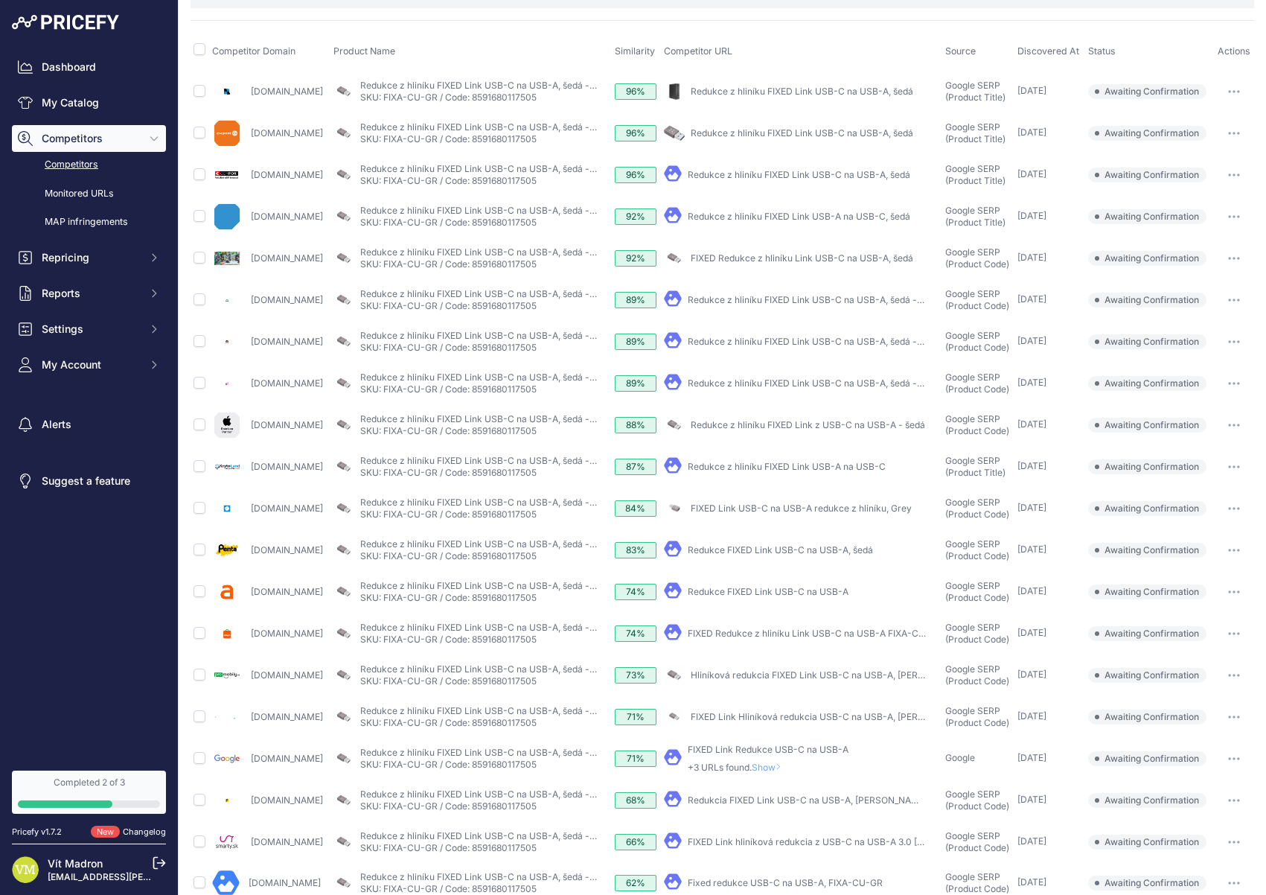
scroll to position [92, 0]
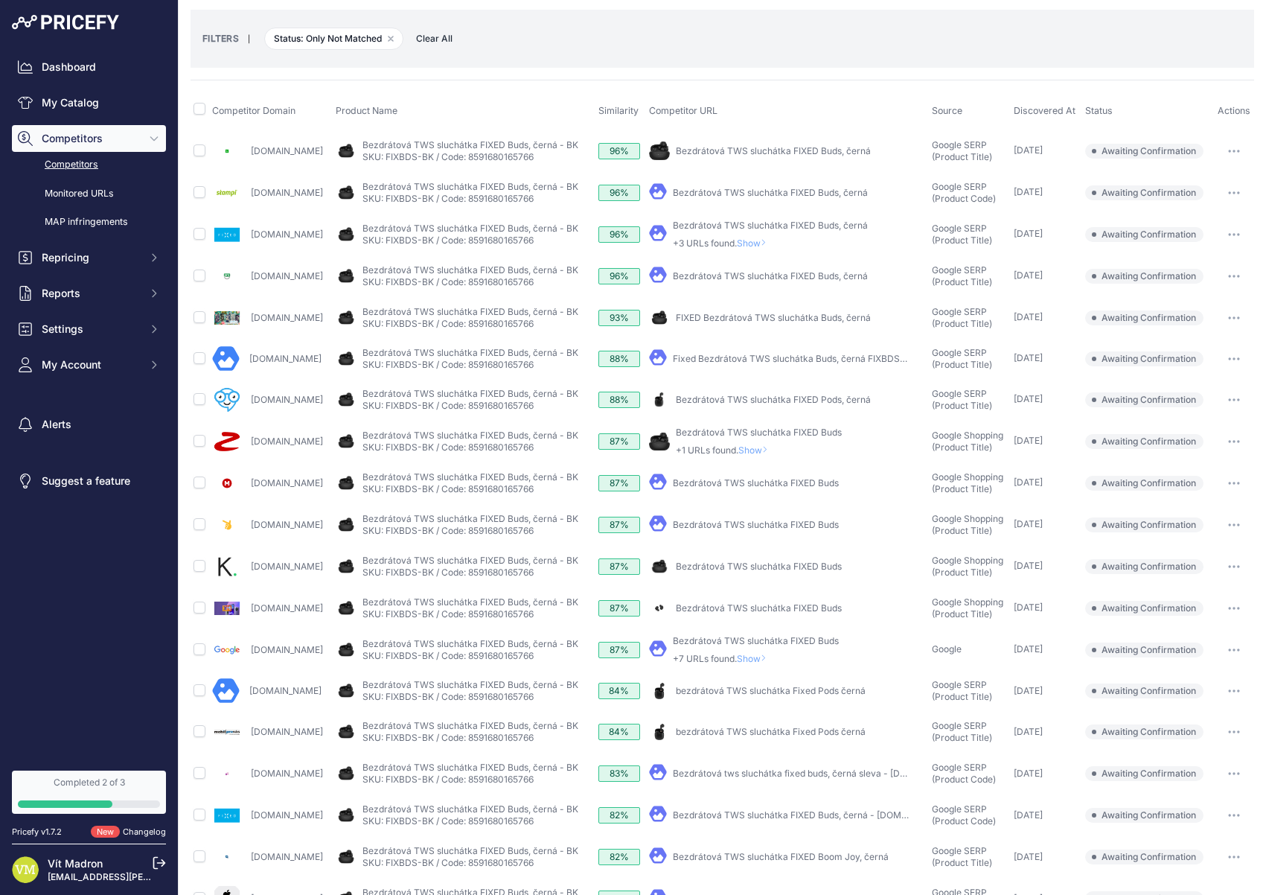
scroll to position [185, 0]
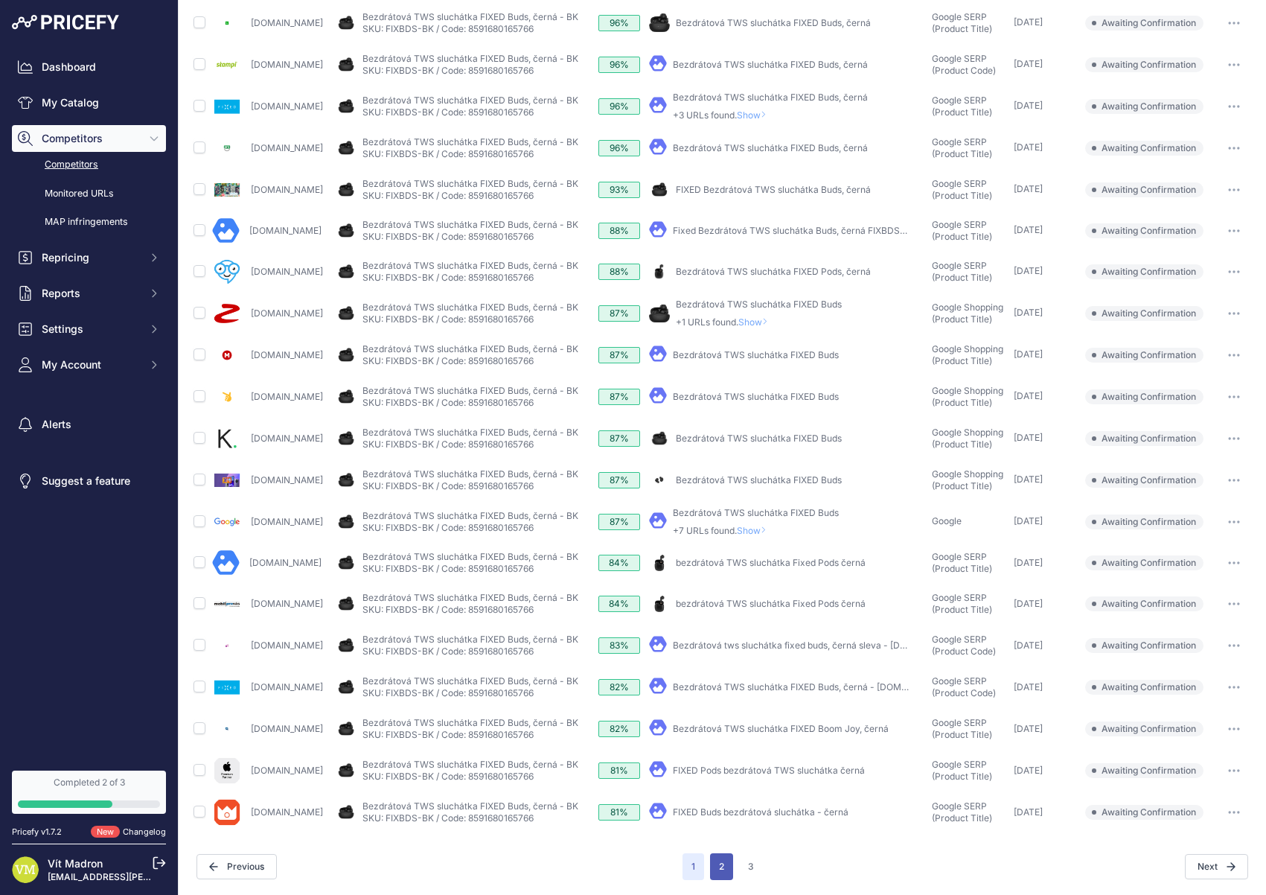
click at [725, 863] on button "2" at bounding box center [721, 866] width 23 height 27
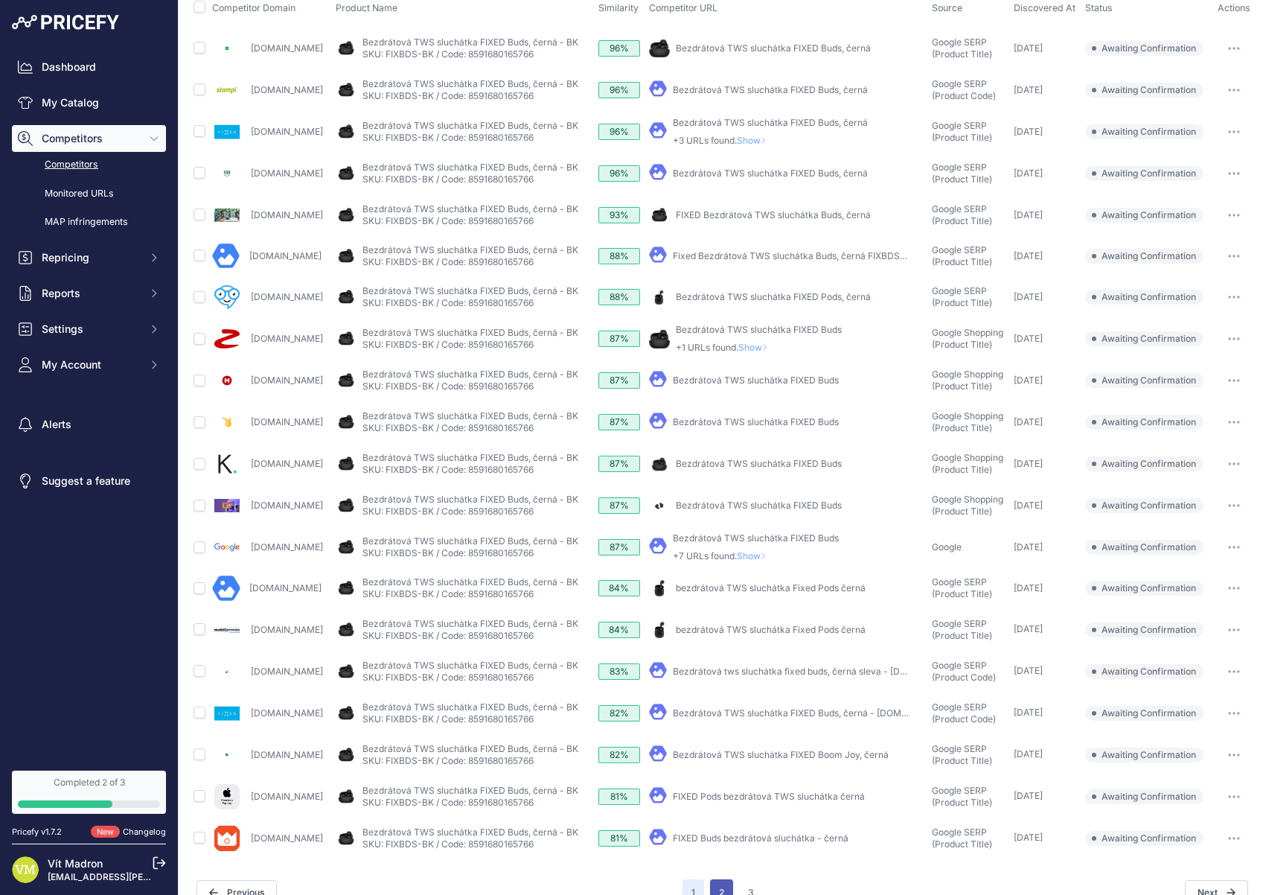
scroll to position [211, 0]
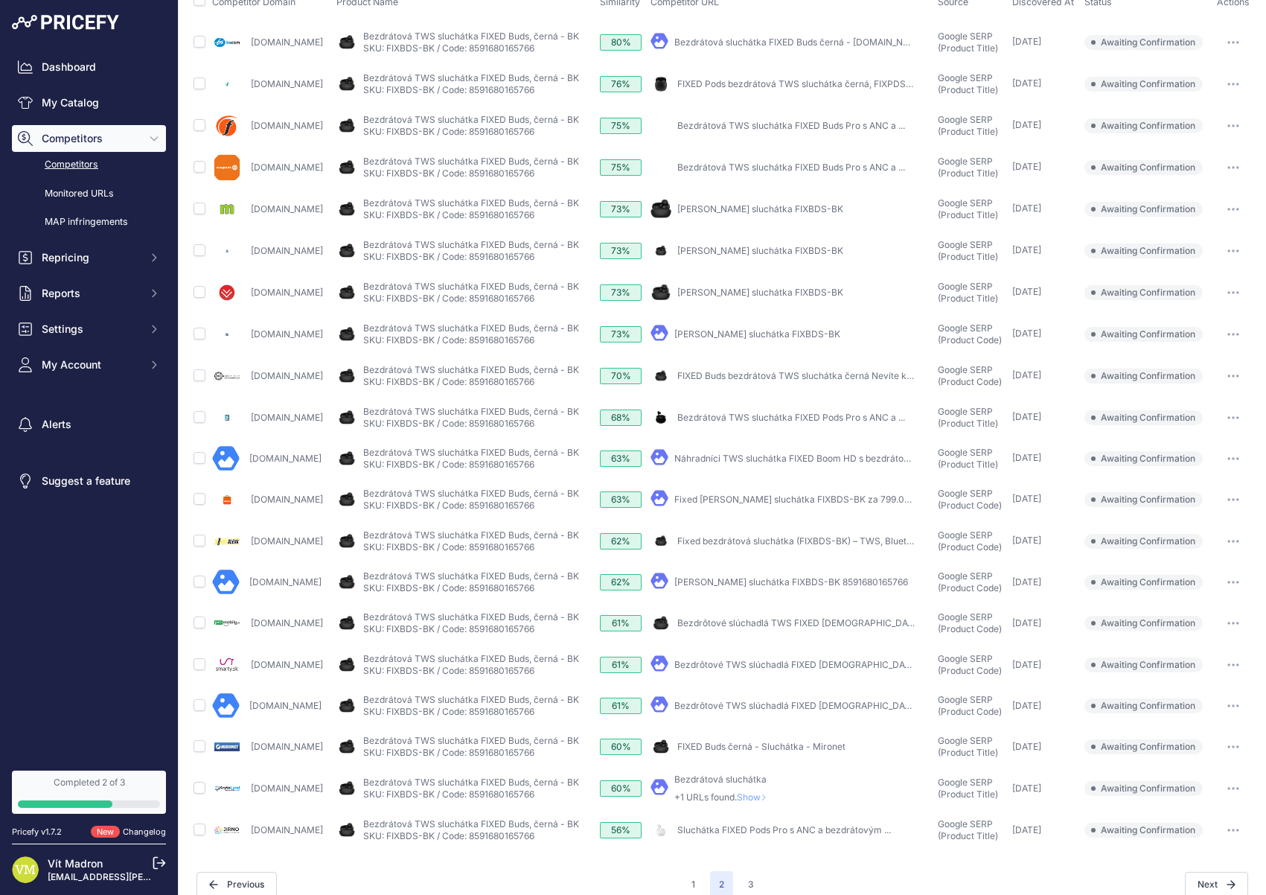
scroll to position [184, 0]
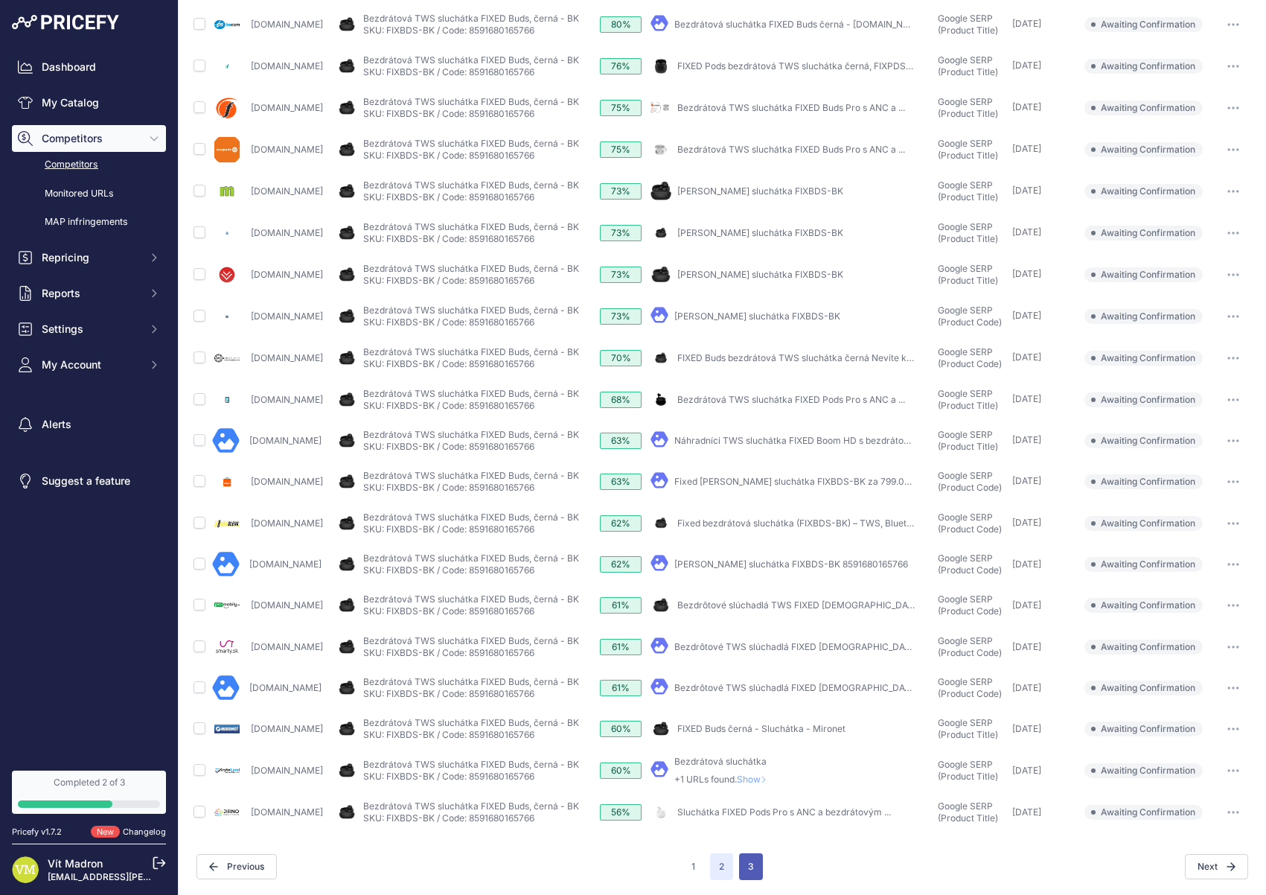
click at [752, 866] on button "3" at bounding box center [751, 866] width 24 height 27
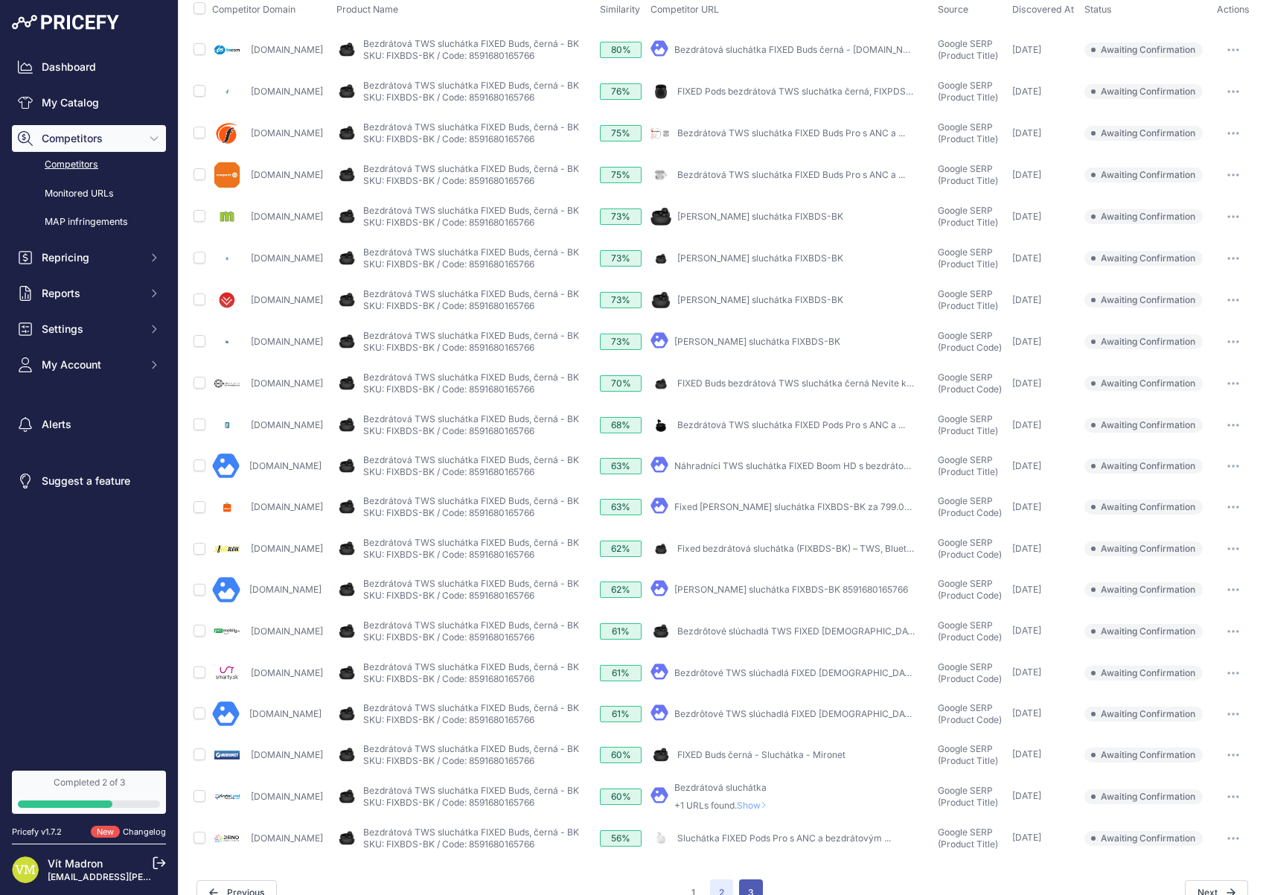
scroll to position [210, 0]
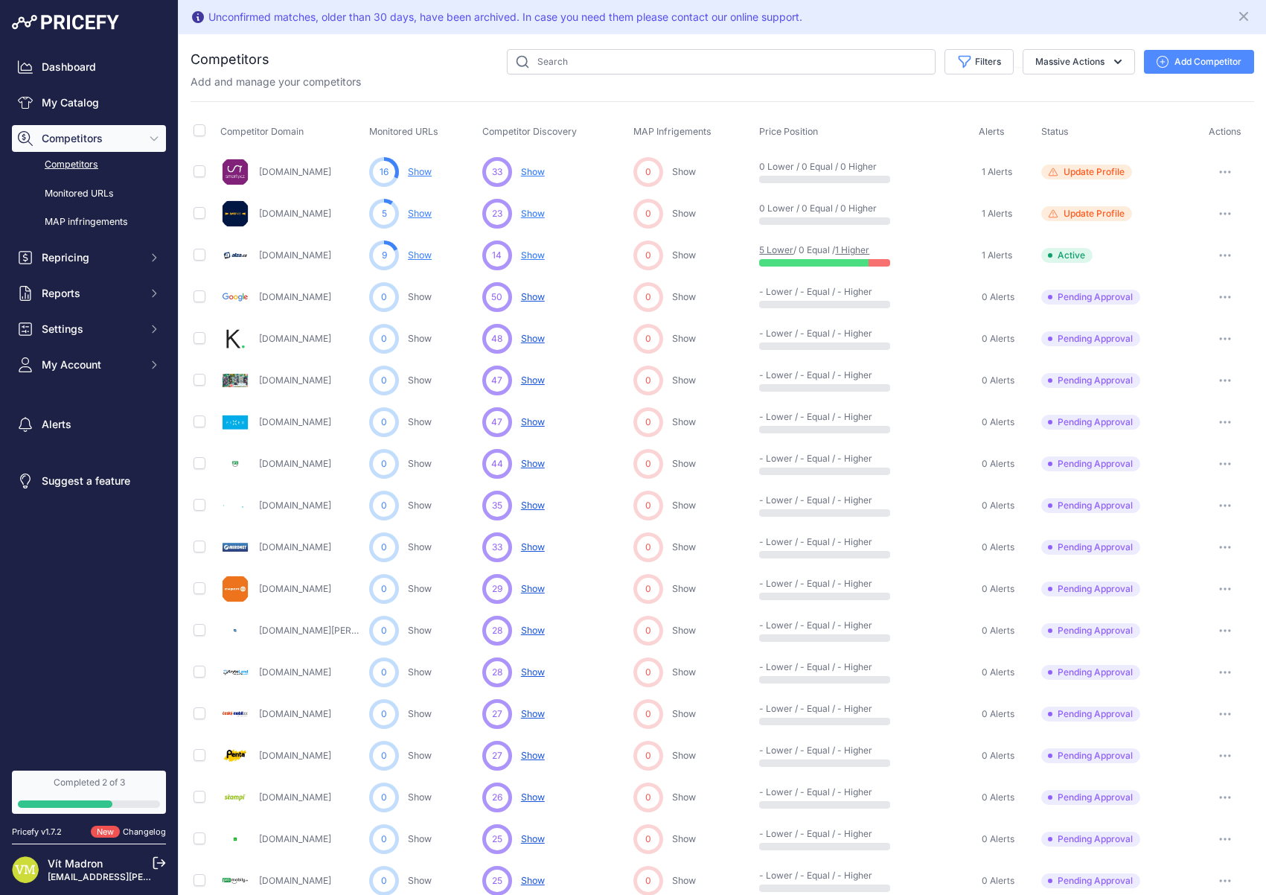
click at [1220, 256] on icon "button" at bounding box center [1220, 255] width 1 height 1
click at [246, 262] on img at bounding box center [235, 255] width 30 height 30
click at [537, 257] on span "Show" at bounding box center [533, 254] width 24 height 11
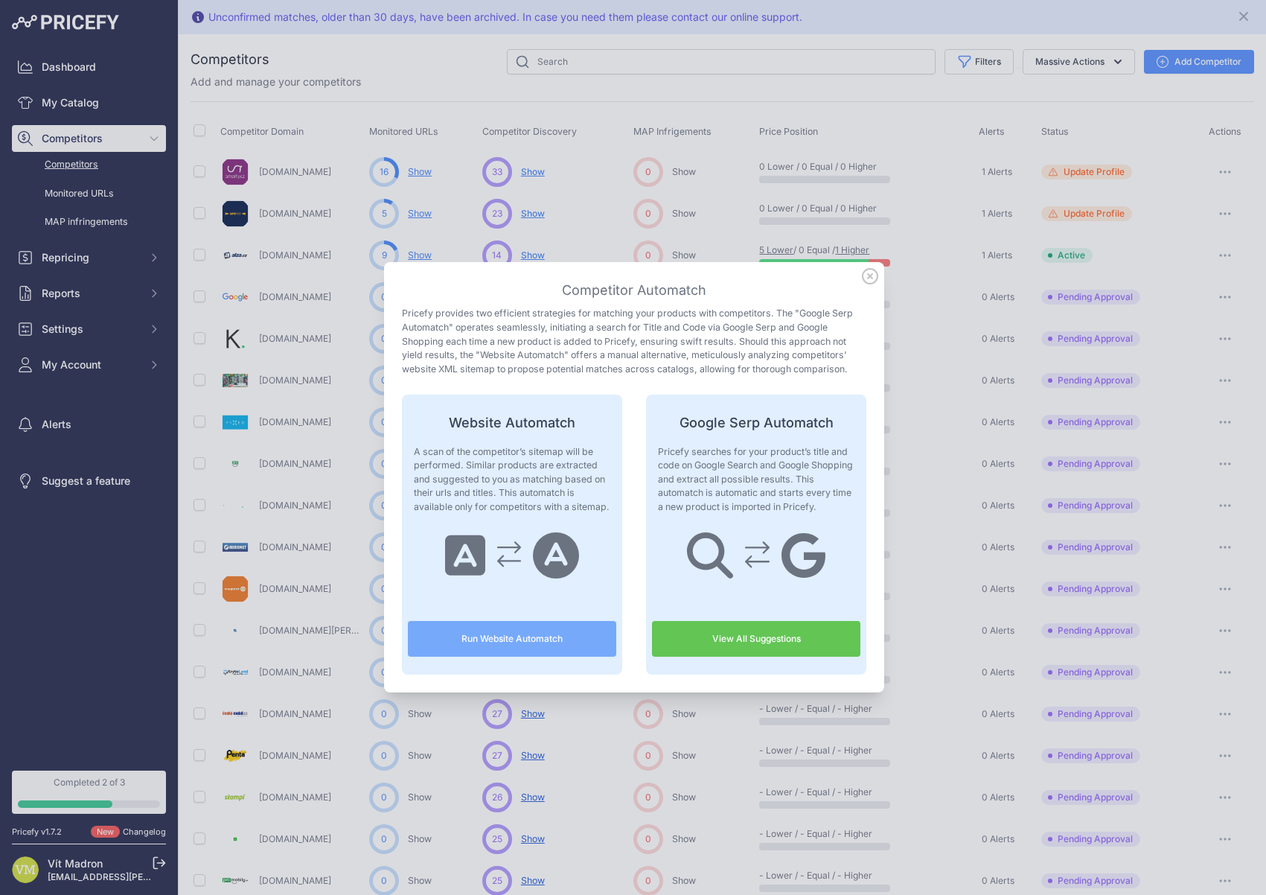
click at [557, 639] on button "Run Website Automatch" at bounding box center [512, 639] width 208 height 36
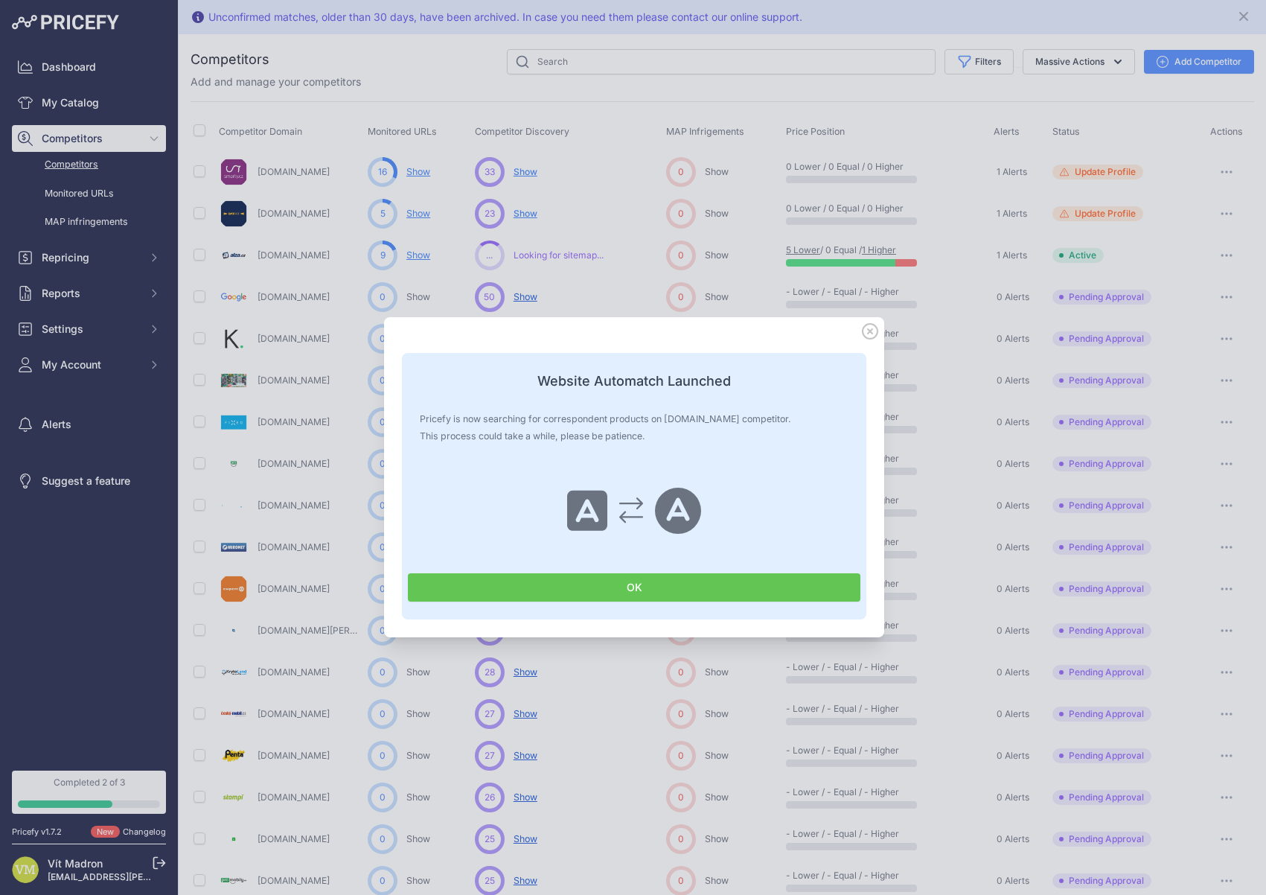
click at [597, 590] on button "OK" at bounding box center [634, 587] width 453 height 28
